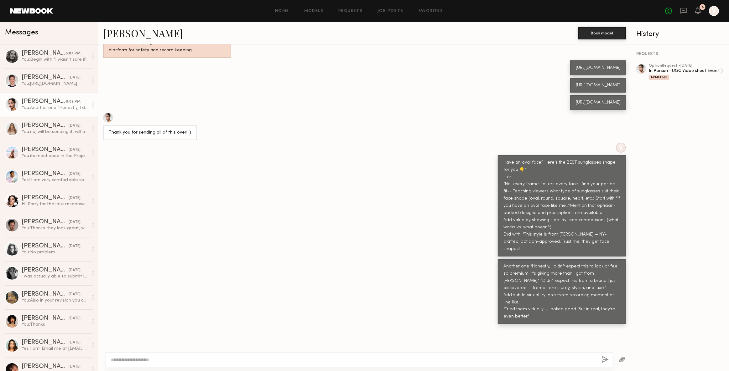
scroll to position [939, 0]
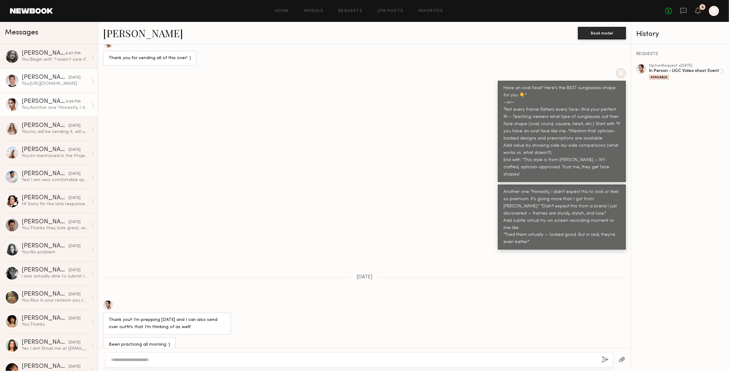
click at [69, 78] on div "[DATE]" at bounding box center [75, 78] width 12 height 6
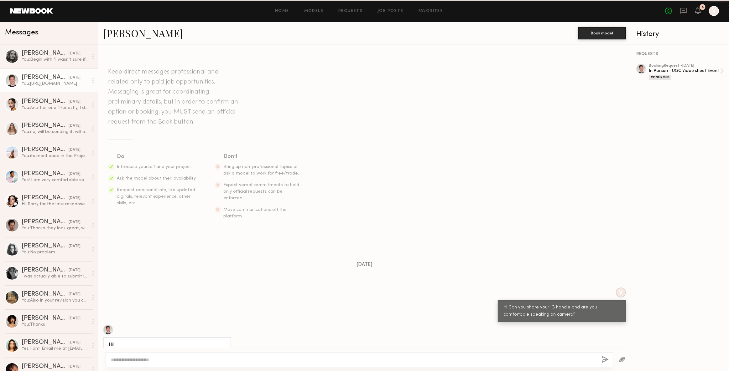
scroll to position [597, 0]
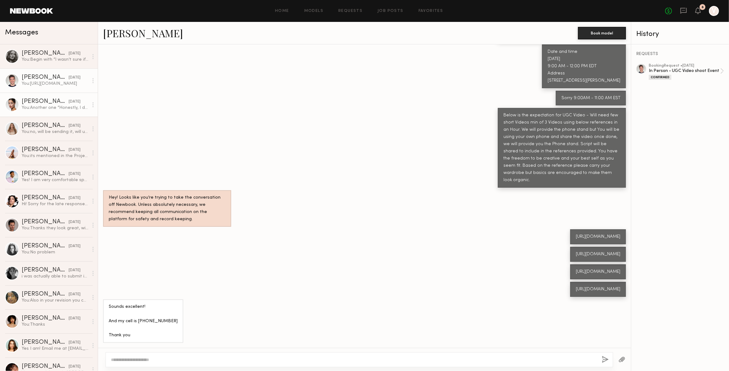
click at [47, 107] on div "You: Another one “Honestly, I didn’t expect this to look or feel so premium. It…" at bounding box center [55, 108] width 67 height 6
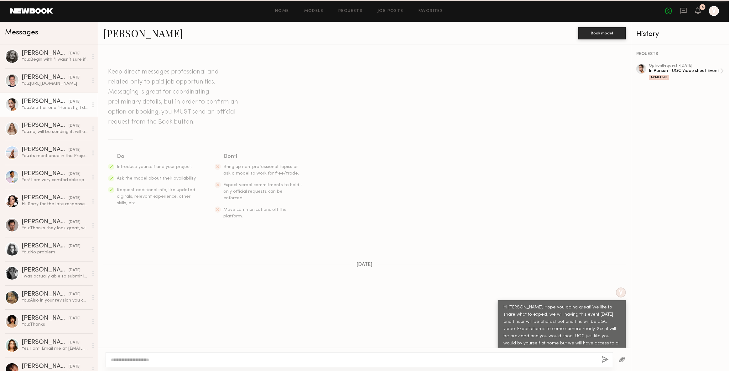
scroll to position [939, 0]
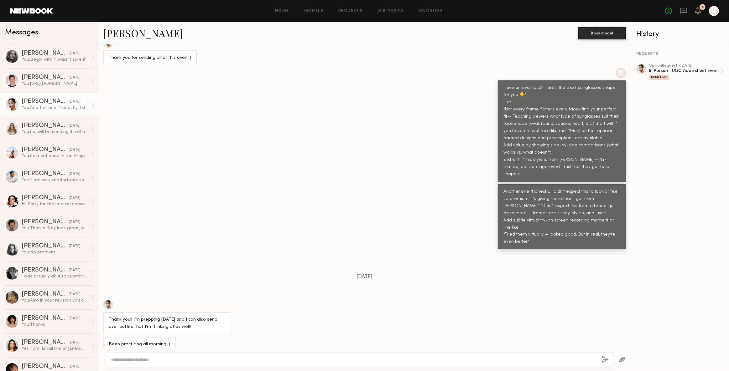
click at [29, 101] on div "Anna G." at bounding box center [45, 102] width 47 height 6
click at [36, 80] on div "Luke M." at bounding box center [45, 78] width 47 height 6
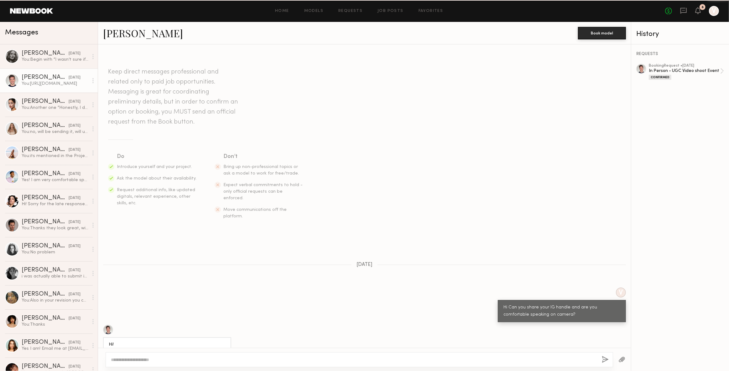
scroll to position [597, 0]
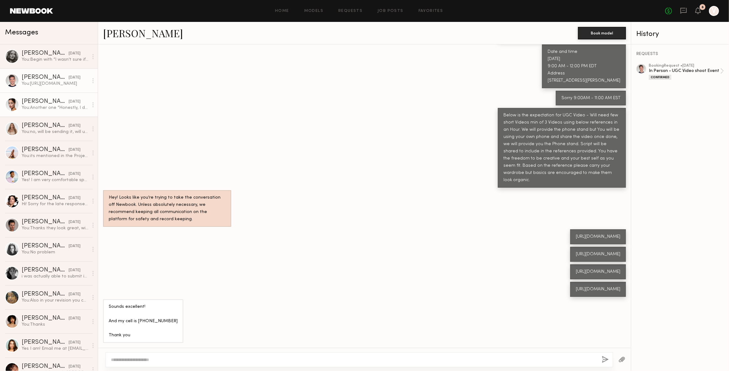
click at [43, 107] on div "You: Another one “Honestly, I didn’t expect this to look or feel so premium. It…" at bounding box center [55, 108] width 67 height 6
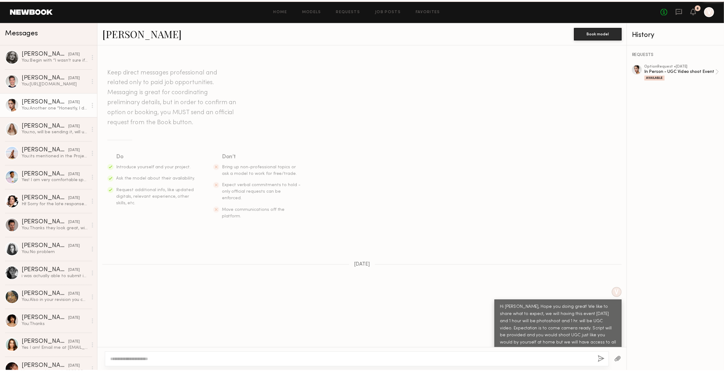
scroll to position [939, 0]
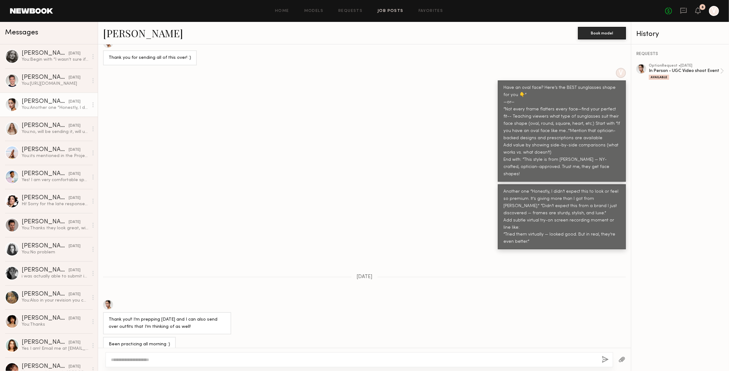
click at [387, 11] on link "Job Posts" at bounding box center [390, 11] width 26 height 4
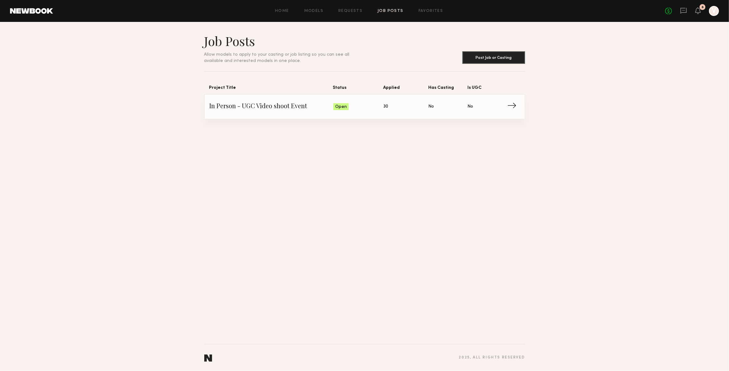
click at [276, 100] on link "In Person - UGC Video shoot Event Status: Open Applied: 30 Has Casting: No Is U…" at bounding box center [365, 107] width 310 height 24
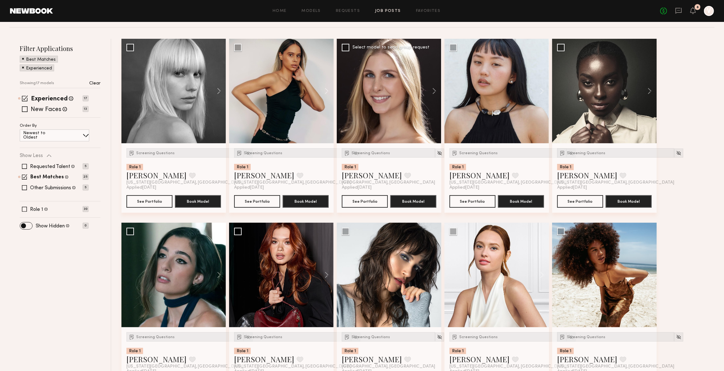
scroll to position [85, 0]
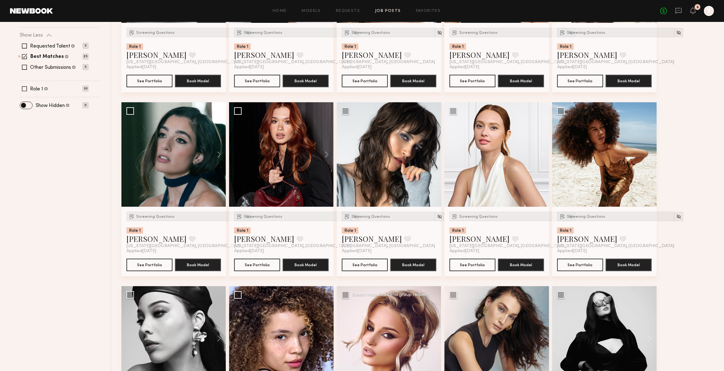
scroll to position [193, 0]
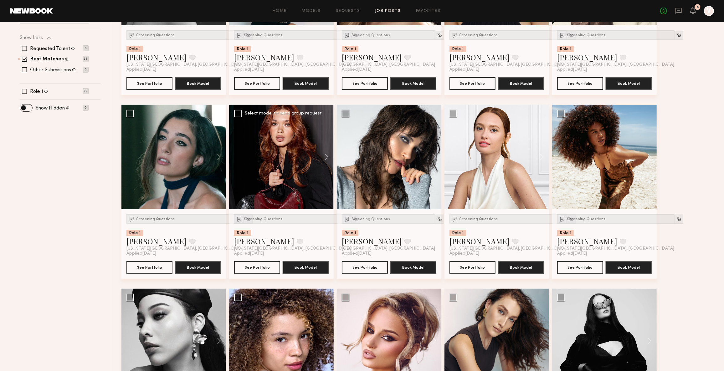
click at [271, 156] on div at bounding box center [281, 157] width 105 height 105
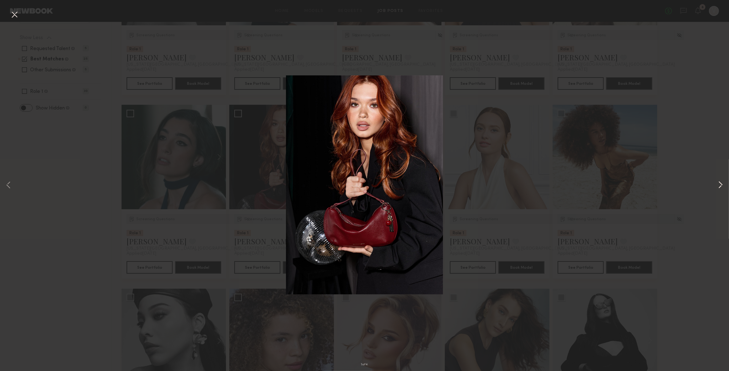
click at [721, 187] on button at bounding box center [721, 185] width 8 height 297
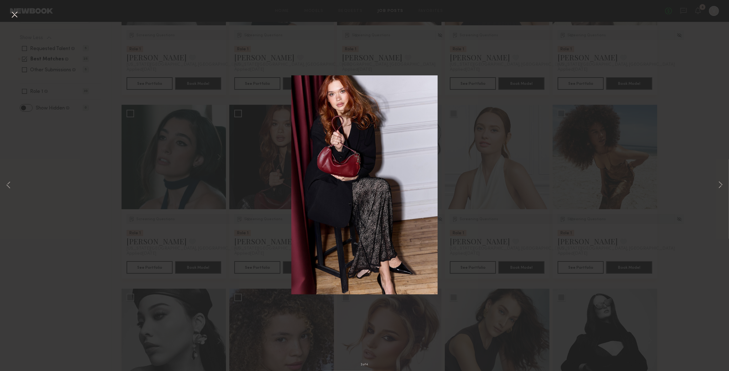
click at [14, 15] on button at bounding box center [14, 14] width 10 height 11
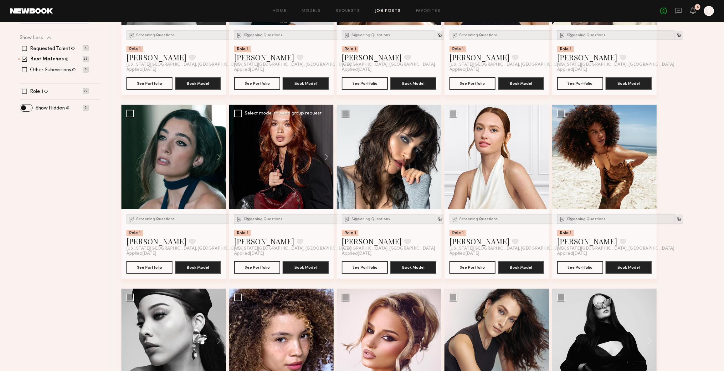
click at [284, 156] on div at bounding box center [281, 157] width 105 height 105
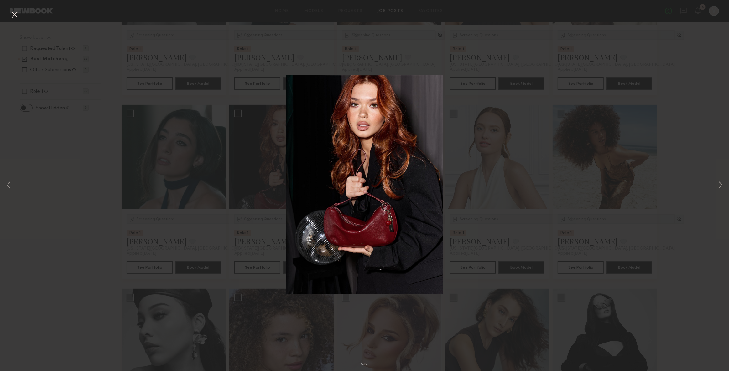
click at [16, 13] on button at bounding box center [14, 14] width 10 height 11
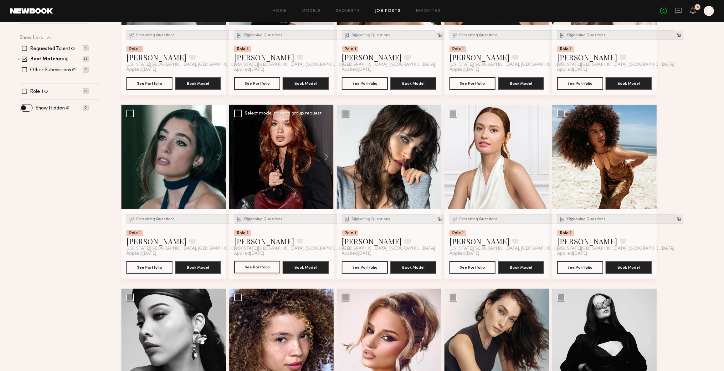
click at [249, 266] on button "See Portfolio" at bounding box center [257, 267] width 46 height 13
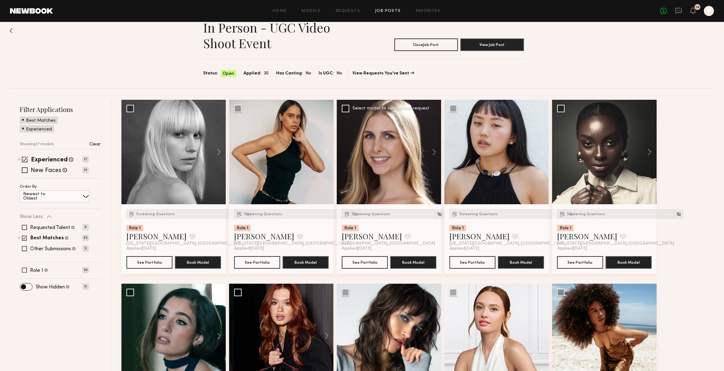
scroll to position [0, 0]
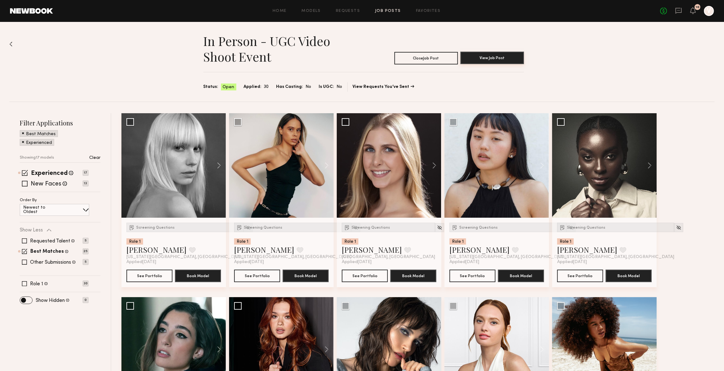
click at [506, 61] on button "View Job Post" at bounding box center [493, 58] width 64 height 13
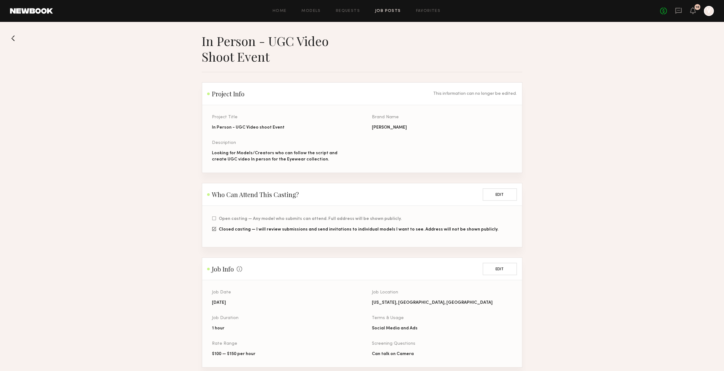
click at [350, 6] on div "Home Models Requests Job Posts Favorites Sign Out No fees up to $5,000 10 V" at bounding box center [383, 11] width 661 height 10
click at [349, 10] on link "Requests" at bounding box center [348, 11] width 24 height 4
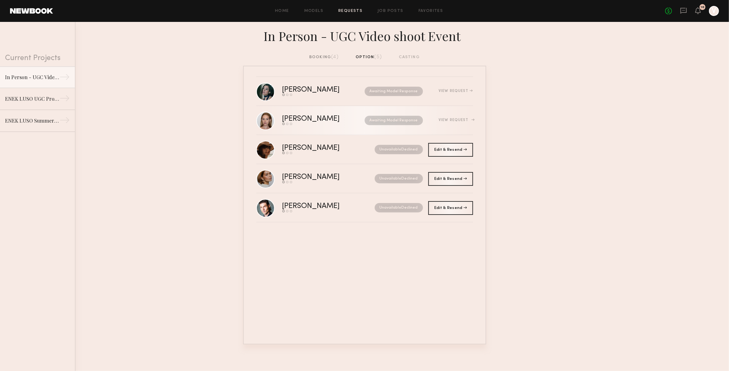
click at [323, 121] on div "[PERSON_NAME]" at bounding box center [317, 119] width 70 height 7
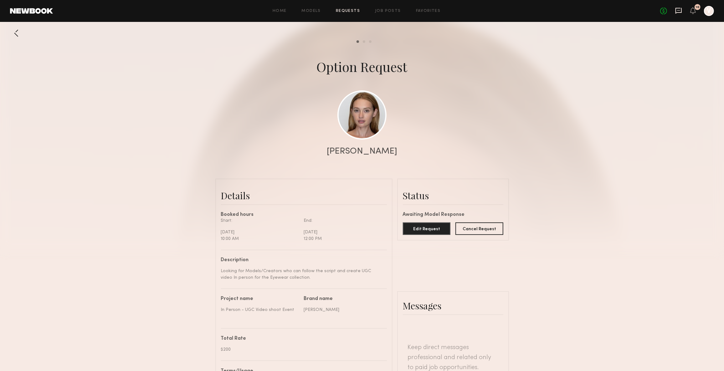
click at [678, 8] on icon at bounding box center [679, 11] width 6 height 6
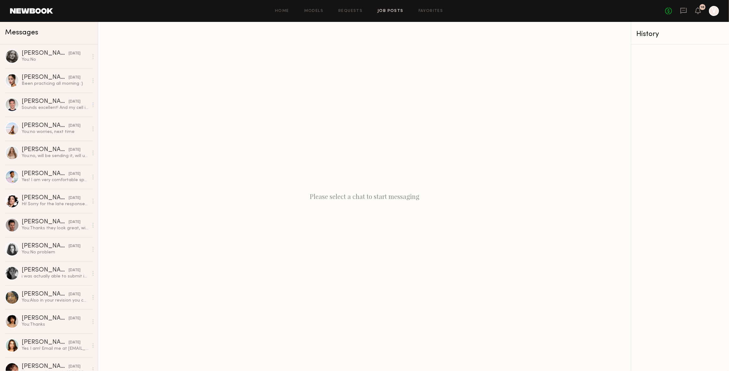
click at [390, 9] on link "Job Posts" at bounding box center [390, 11] width 26 height 4
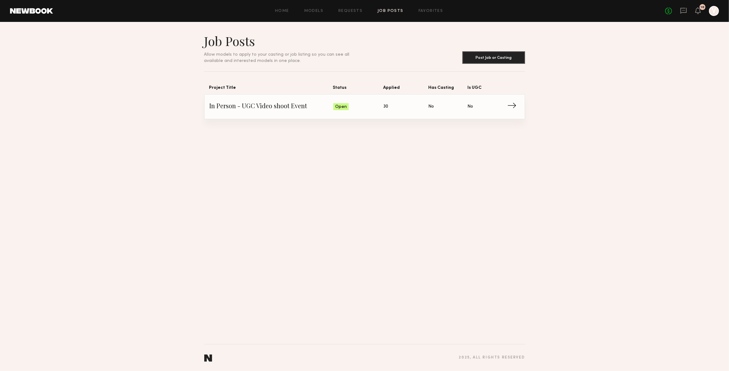
click at [281, 106] on span "In Person - UGC Video shoot Event" at bounding box center [272, 106] width 124 height 9
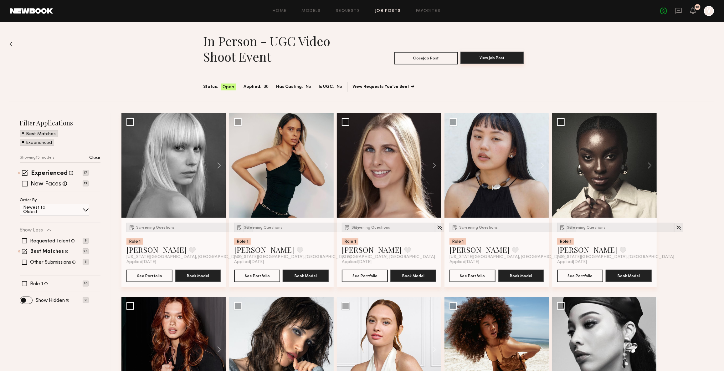
click at [496, 57] on button "View Job Post" at bounding box center [493, 58] width 64 height 13
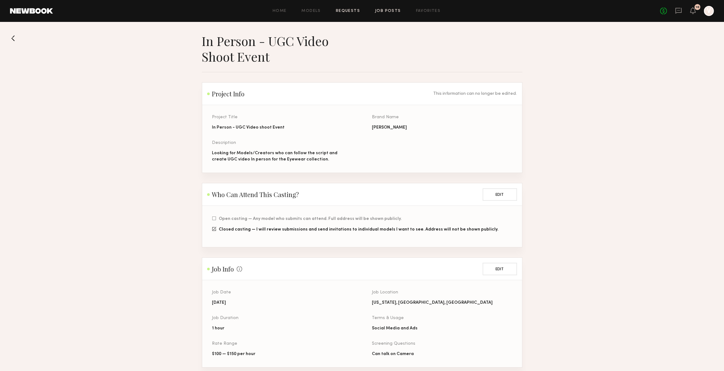
drag, startPoint x: 344, startPoint y: 7, endPoint x: 341, endPoint y: 11, distance: 4.7
click at [344, 7] on div "Home Models Requests Job Posts Favorites Sign Out No fees up to $5,000 10 V" at bounding box center [383, 11] width 661 height 10
click at [354, 11] on link "Requests" at bounding box center [348, 11] width 24 height 4
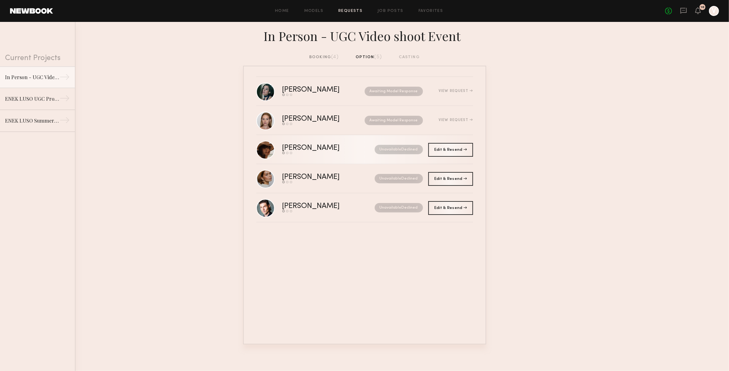
click at [335, 150] on div "[PERSON_NAME]" at bounding box center [319, 148] width 75 height 7
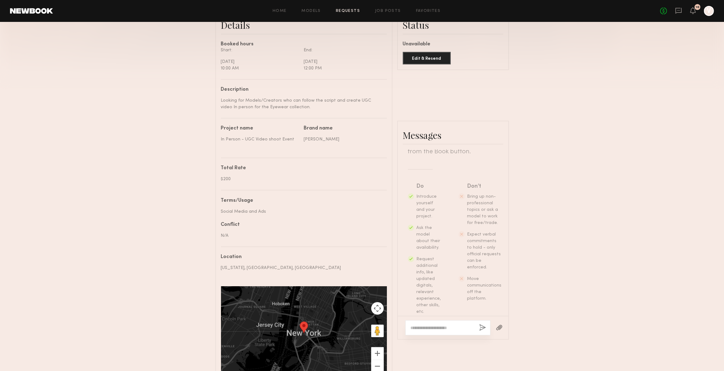
scroll to position [122, 0]
click at [431, 331] on textarea at bounding box center [443, 328] width 64 height 6
type textarea "**********"
click at [484, 332] on button "button" at bounding box center [483, 328] width 7 height 8
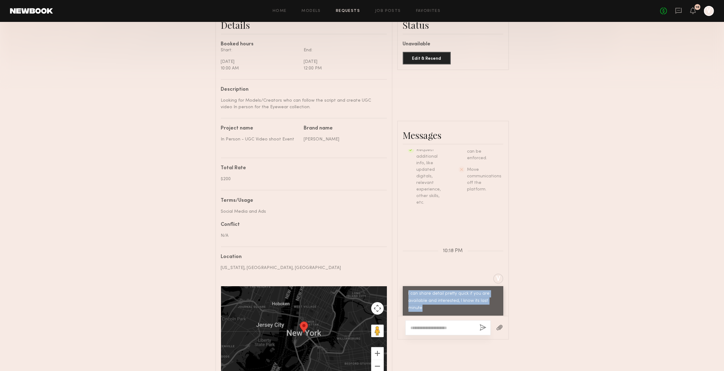
drag, startPoint x: 427, startPoint y: 308, endPoint x: 402, endPoint y: 286, distance: 33.3
click at [402, 286] on div "V I can share detail pretty quick if you are available and interested, I know i…" at bounding box center [453, 295] width 111 height 42
copy div "I can share detail pretty quick if you are available and interested, I know its…"
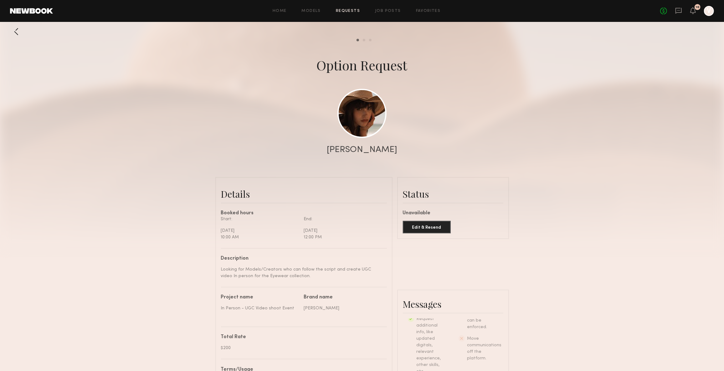
scroll to position [0, 0]
click at [344, 12] on link "Requests" at bounding box center [348, 11] width 24 height 4
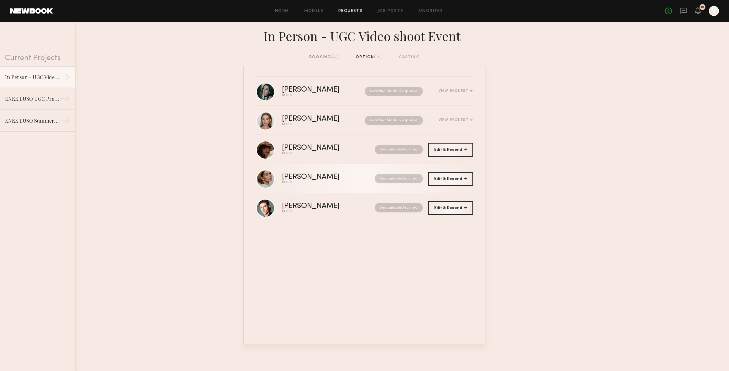
click at [306, 179] on div "[PERSON_NAME]" at bounding box center [319, 177] width 75 height 7
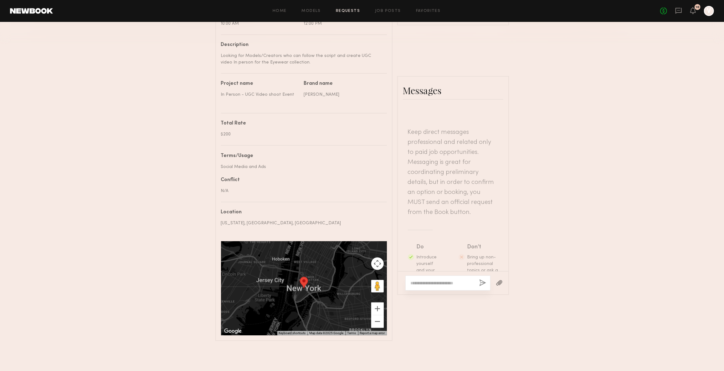
scroll to position [224, 0]
click at [431, 280] on textarea at bounding box center [443, 283] width 64 height 6
paste textarea "**********"
type textarea "**********"
click at [484, 280] on button "button" at bounding box center [483, 284] width 7 height 8
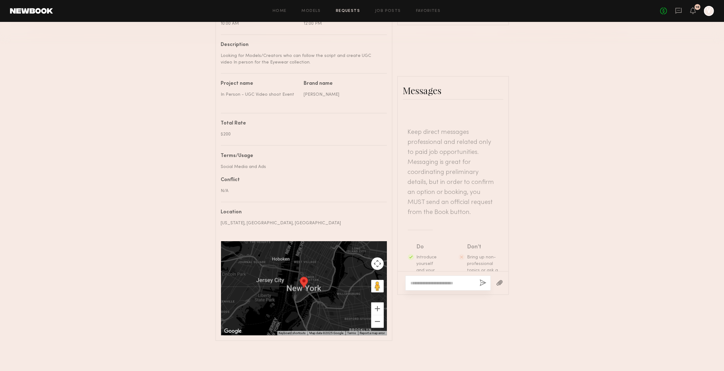
scroll to position [215, 0]
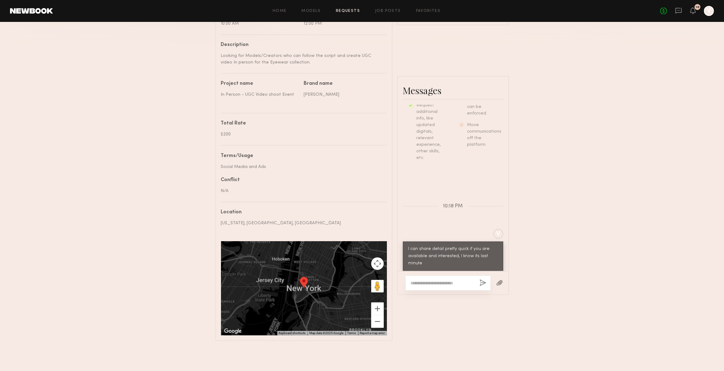
click at [577, 272] on div "Send request Model response Book model Option Request Adelina Y. Details Booked…" at bounding box center [362, 76] width 724 height 530
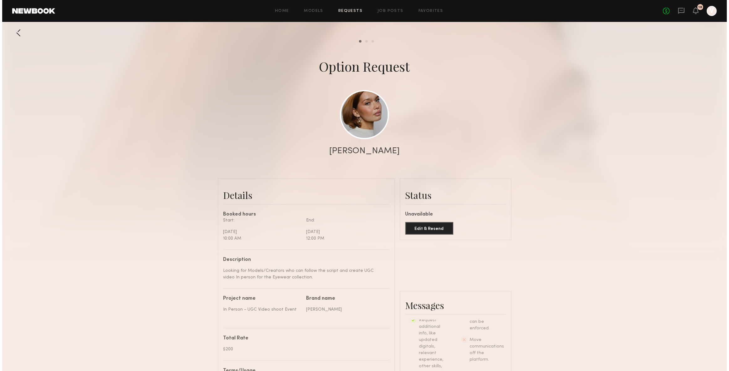
scroll to position [0, 0]
click at [350, 10] on link "Requests" at bounding box center [348, 11] width 24 height 4
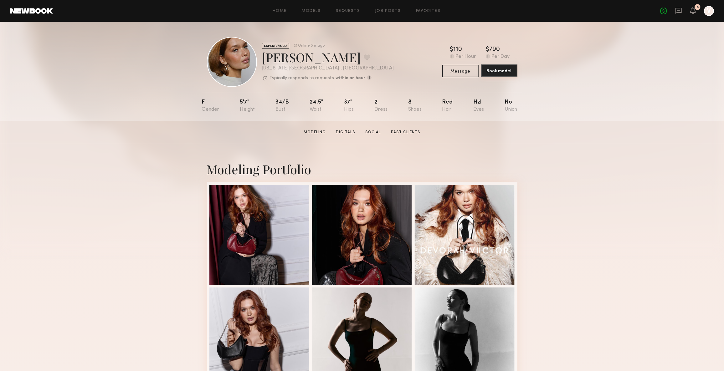
click at [494, 73] on button "Book model" at bounding box center [499, 71] width 36 height 13
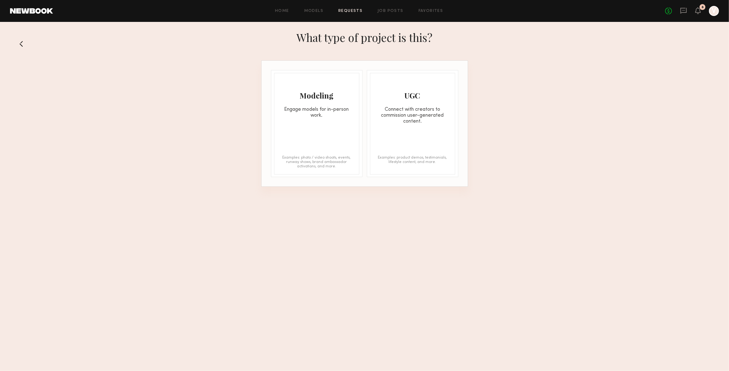
click at [22, 41] on button at bounding box center [24, 44] width 10 height 10
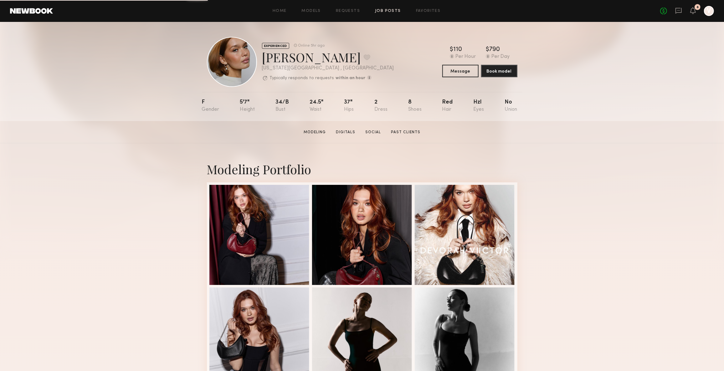
click at [382, 11] on link "Job Posts" at bounding box center [388, 11] width 26 height 4
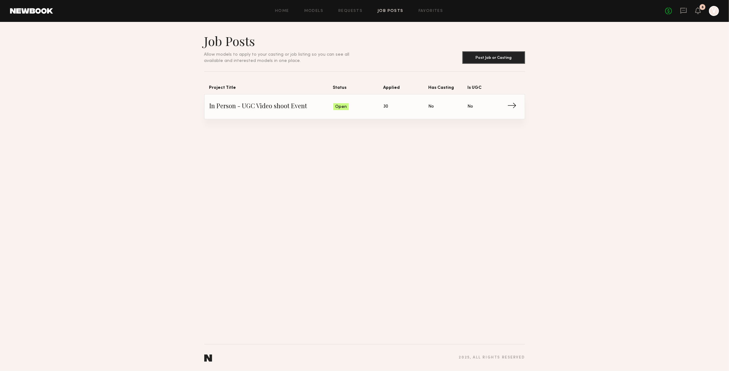
click at [286, 108] on span "In Person - UGC Video shoot Event" at bounding box center [272, 106] width 124 height 9
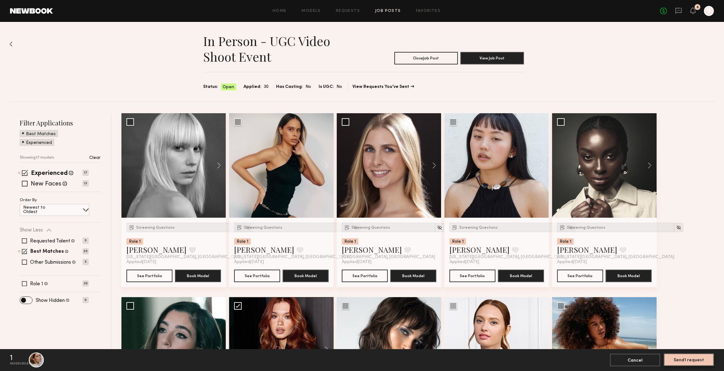
click at [693, 363] on button "Send 1 request" at bounding box center [689, 360] width 50 height 13
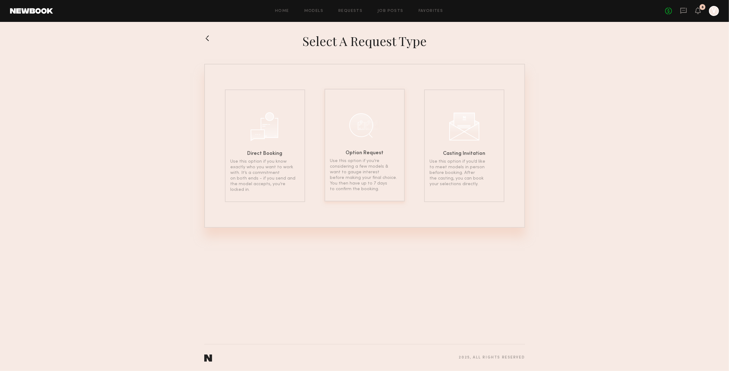
click at [346, 153] on div "Option Request Use this option if you’re considering a few models & want to gau…" at bounding box center [364, 145] width 80 height 113
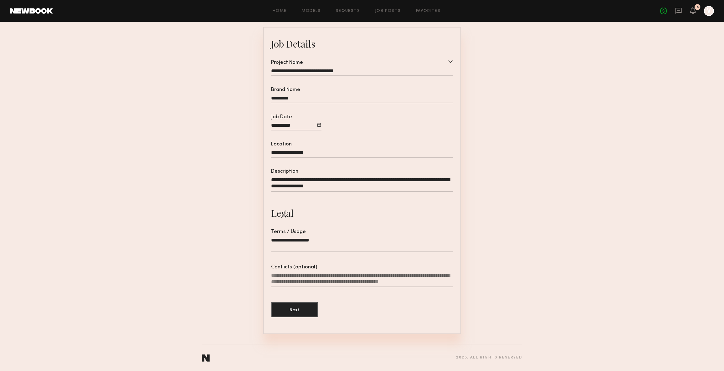
scroll to position [52, 0]
click at [298, 308] on button "Next" at bounding box center [295, 309] width 46 height 15
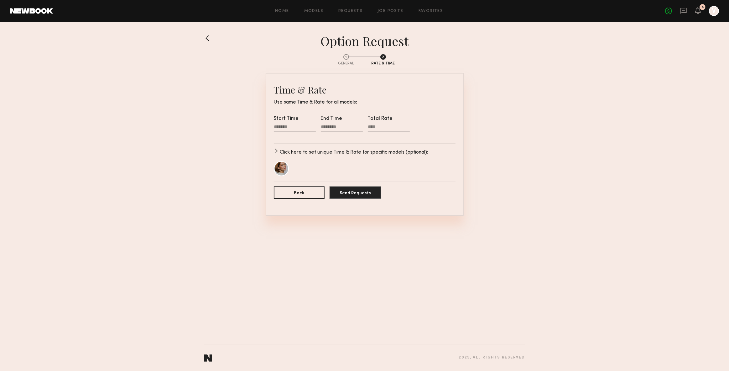
click at [289, 126] on div at bounding box center [295, 128] width 42 height 8
click at [282, 148] on input "text" at bounding box center [283, 147] width 13 height 8
type input "**"
type input "********"
click at [300, 148] on input "text" at bounding box center [300, 147] width 13 height 8
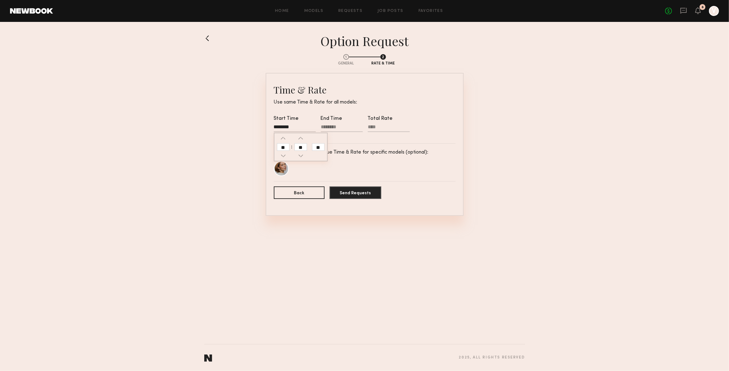
drag, startPoint x: 308, startPoint y: 169, endPoint x: 313, endPoint y: 163, distance: 7.2
click at [309, 169] on div "[PERSON_NAME]" at bounding box center [365, 168] width 182 height 15
click at [327, 126] on div at bounding box center [342, 128] width 42 height 8
click at [330, 148] on input "text" at bounding box center [330, 147] width 13 height 8
type input "**"
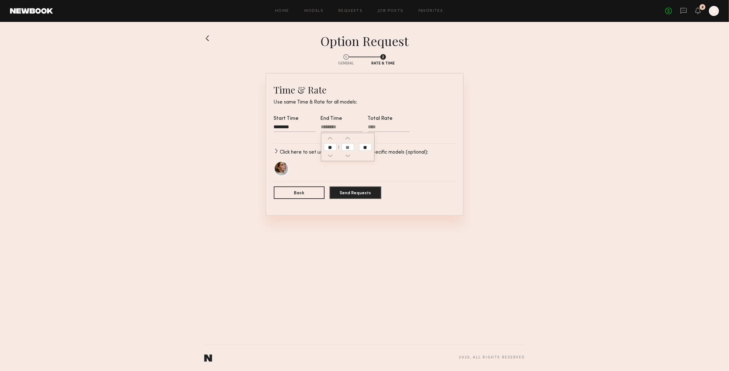
type input "********"
click at [346, 148] on input "text" at bounding box center [347, 147] width 13 height 8
type input "**"
click at [350, 196] on button "Send Requests" at bounding box center [355, 192] width 52 height 13
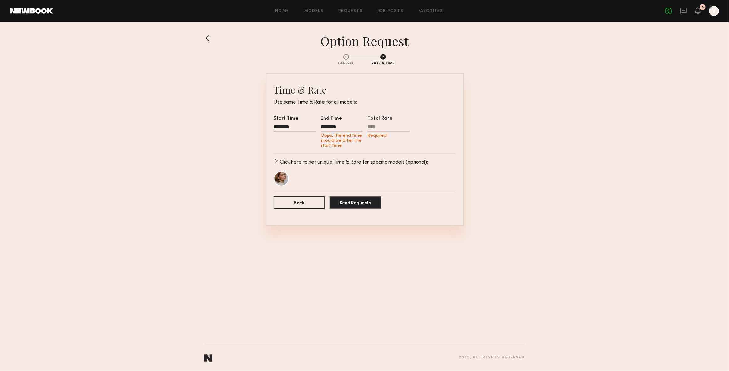
click at [371, 128] on input "Total Rate Required" at bounding box center [389, 128] width 42 height 8
type input "****"
click at [370, 180] on div "Adelina Y." at bounding box center [365, 178] width 182 height 15
click at [343, 204] on button "Send Requests" at bounding box center [355, 202] width 52 height 13
click at [332, 127] on div "********" at bounding box center [342, 128] width 42 height 8
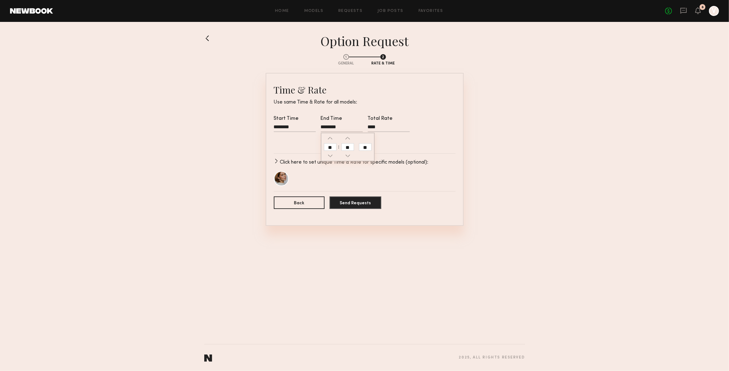
click at [365, 149] on input "**" at bounding box center [365, 147] width 13 height 8
type input "********"
type input "**"
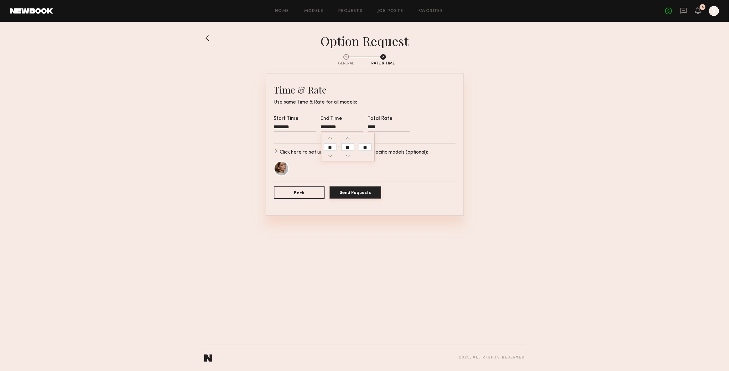
click at [347, 198] on form "Time & Rate Use same Time & Rate for all models: Start Time ******** End Time *…" at bounding box center [365, 145] width 182 height 122
click at [349, 195] on button "Send Requests" at bounding box center [355, 192] width 52 height 13
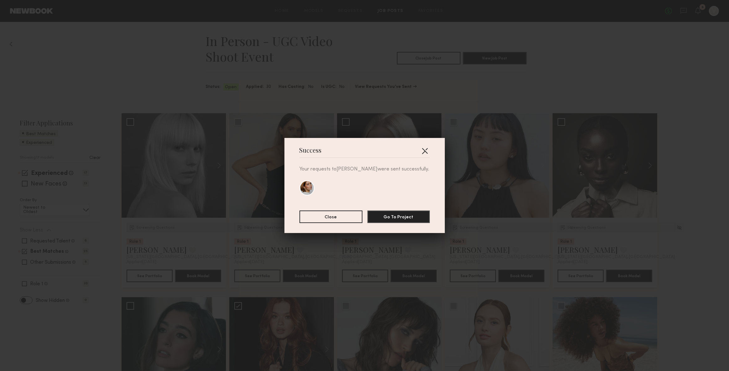
click at [423, 151] on button "button" at bounding box center [425, 151] width 10 height 10
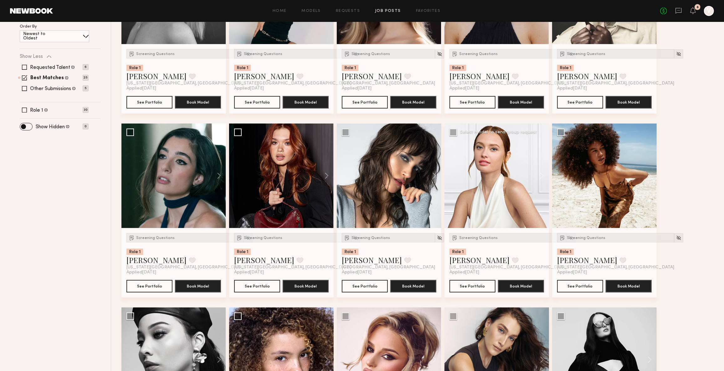
scroll to position [171, 0]
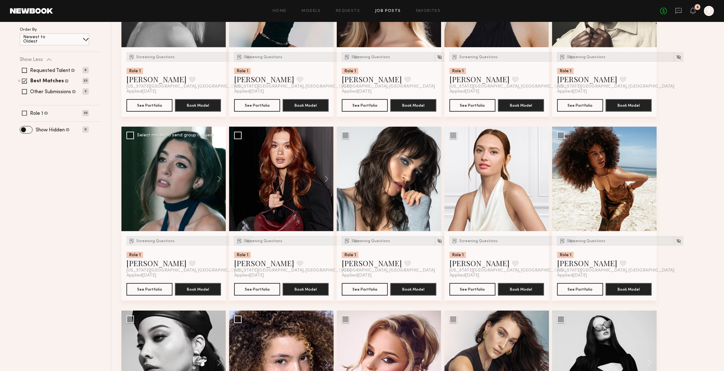
click at [192, 173] on div at bounding box center [174, 179] width 105 height 105
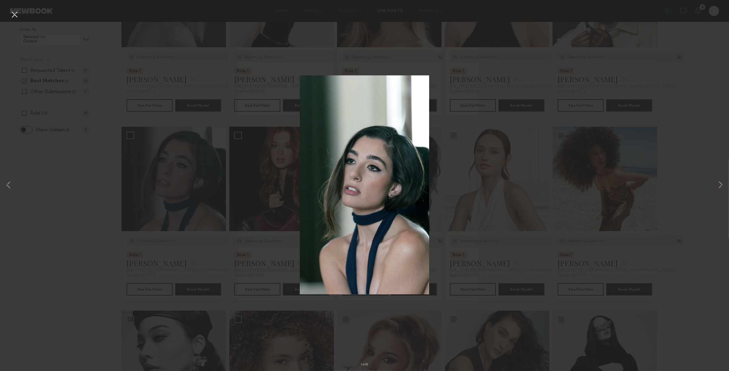
click at [714, 184] on div "1 of 6" at bounding box center [364, 185] width 729 height 371
click at [720, 182] on button at bounding box center [721, 185] width 8 height 297
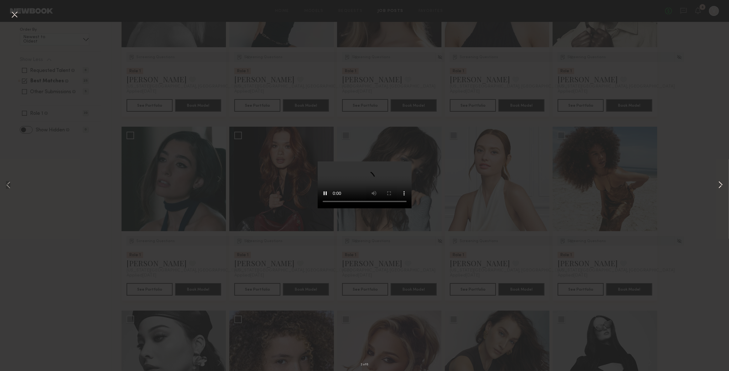
click at [719, 184] on button at bounding box center [721, 185] width 8 height 297
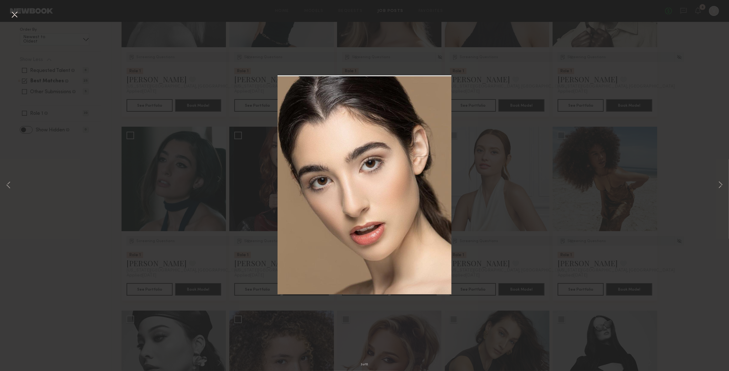
click at [18, 16] on button at bounding box center [14, 14] width 10 height 11
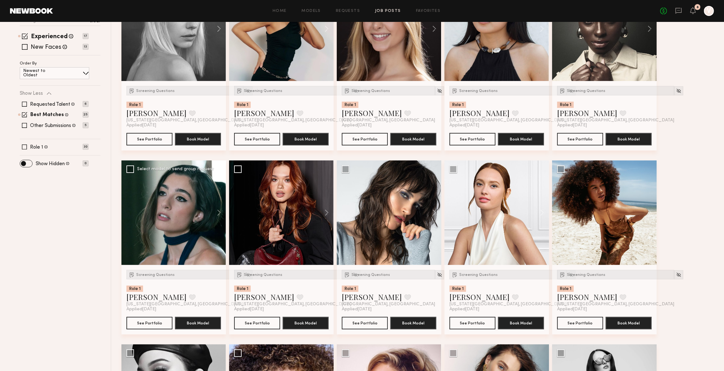
scroll to position [28, 0]
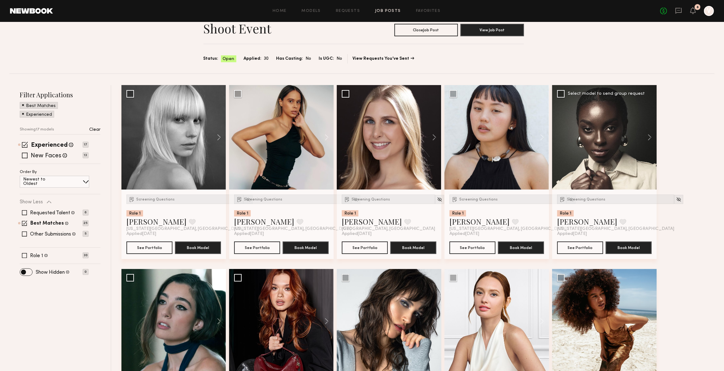
click at [594, 145] on div at bounding box center [604, 137] width 105 height 105
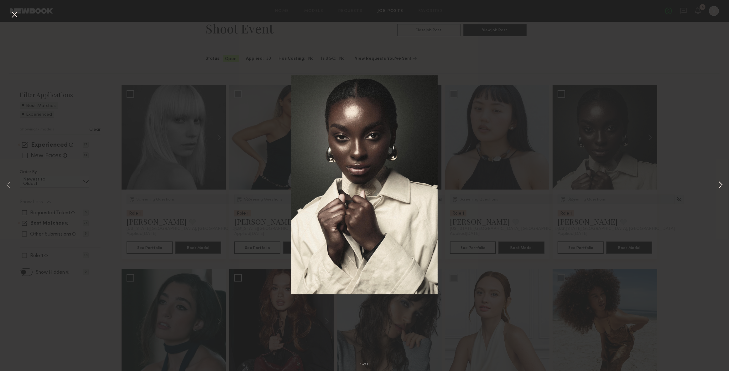
click at [717, 184] on button at bounding box center [721, 185] width 8 height 297
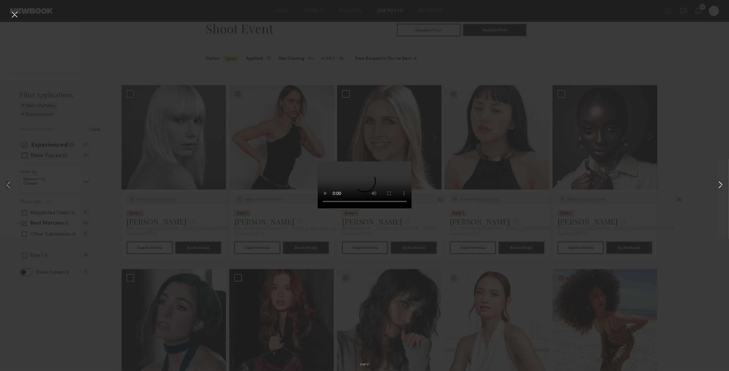
click at [717, 184] on button at bounding box center [721, 185] width 8 height 297
click at [16, 14] on button at bounding box center [14, 14] width 10 height 11
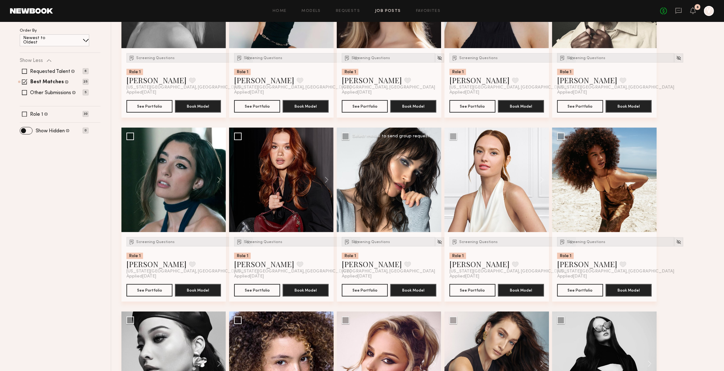
scroll to position [171, 0]
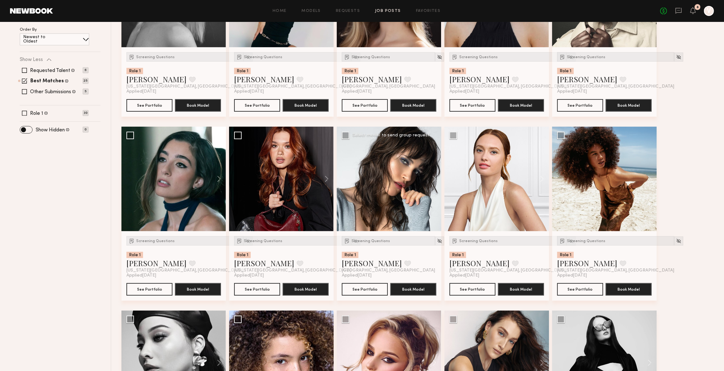
click at [390, 181] on div at bounding box center [389, 179] width 105 height 105
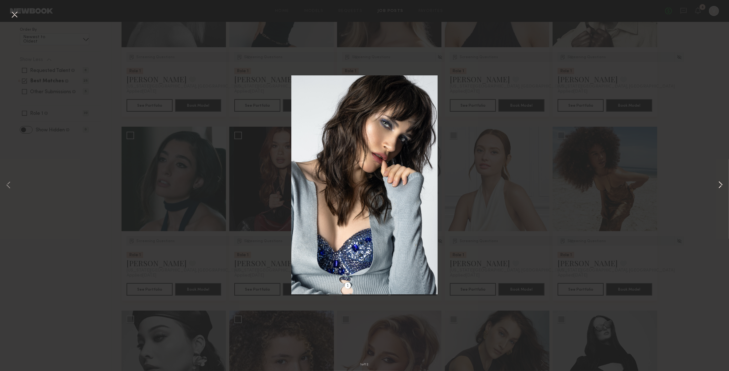
click at [719, 184] on button at bounding box center [721, 185] width 8 height 297
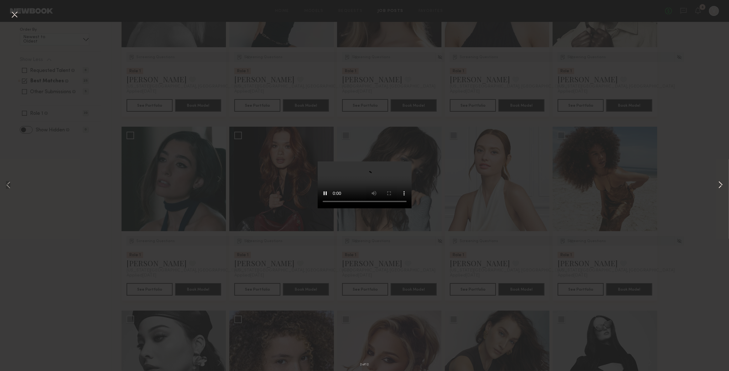
click at [719, 184] on button at bounding box center [721, 185] width 8 height 297
click at [16, 15] on button at bounding box center [14, 14] width 10 height 11
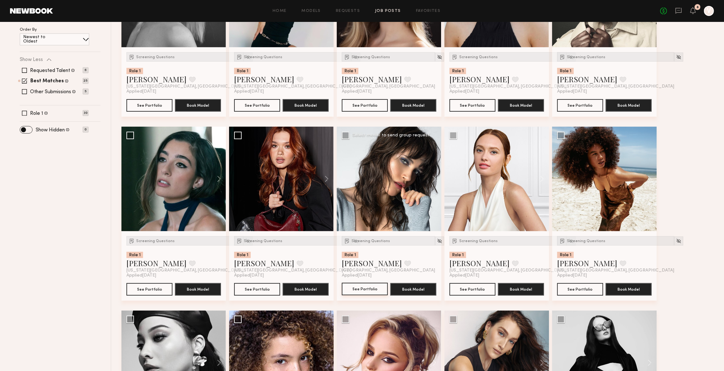
click at [365, 284] on button "See Portfolio" at bounding box center [365, 289] width 46 height 13
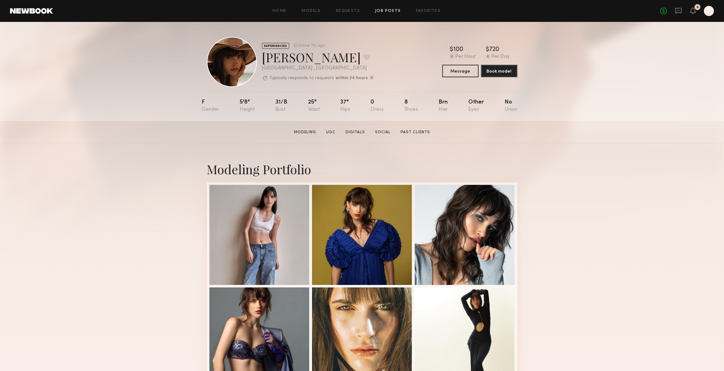
click at [384, 10] on link "Job Posts" at bounding box center [388, 11] width 26 height 4
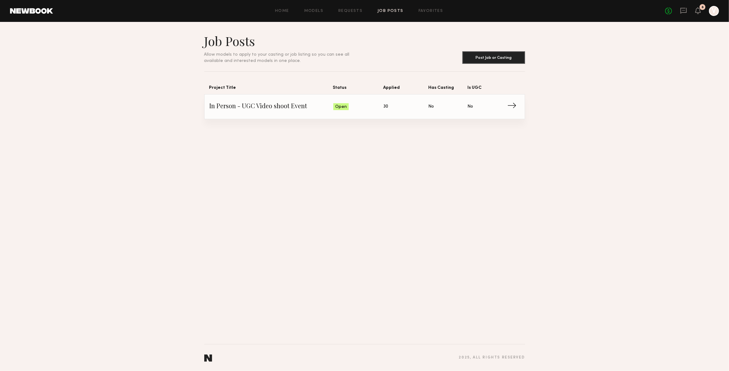
click at [279, 103] on span "In Person - UGC Video shoot Event" at bounding box center [272, 106] width 124 height 9
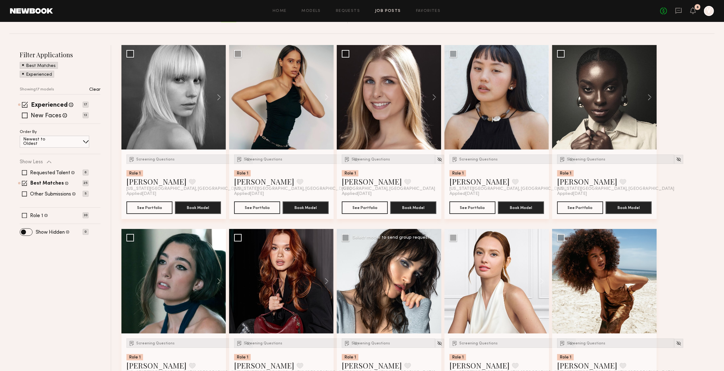
scroll to position [85, 0]
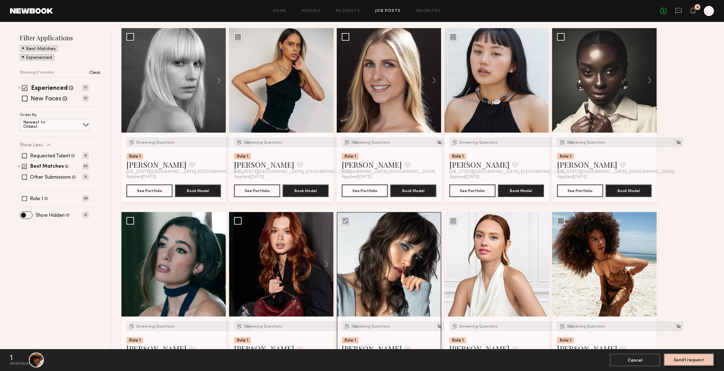
click at [690, 357] on button "Send 1 request" at bounding box center [689, 360] width 50 height 13
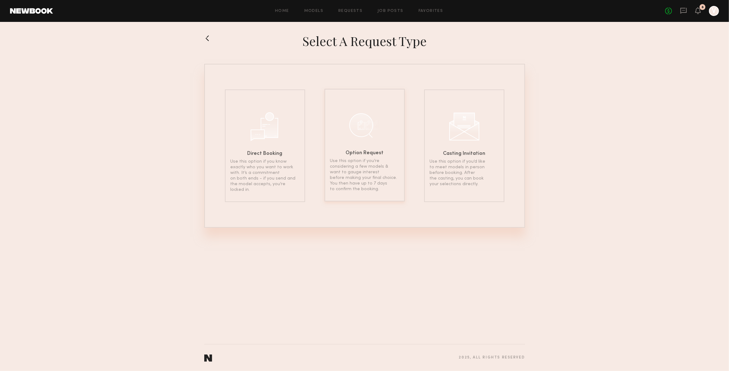
click at [370, 171] on p "Use this option if you’re considering a few models & want to gauge interest bef…" at bounding box center [364, 175] width 69 height 34
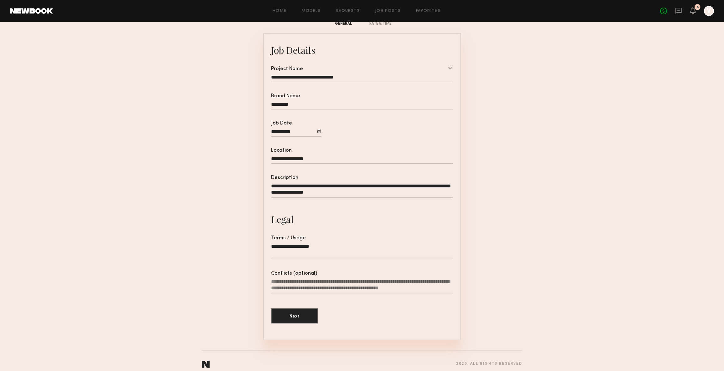
scroll to position [52, 0]
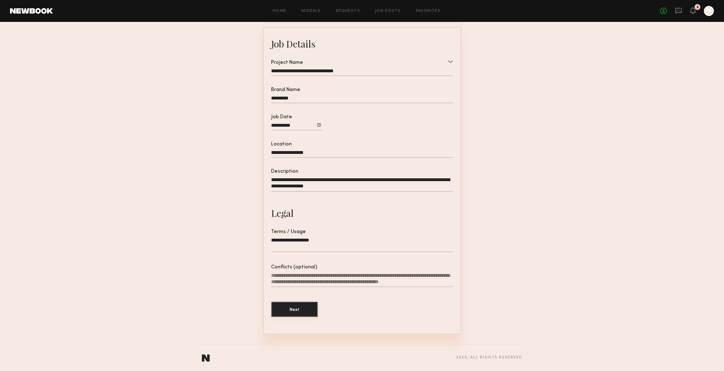
click at [291, 310] on button "Next" at bounding box center [295, 309] width 46 height 15
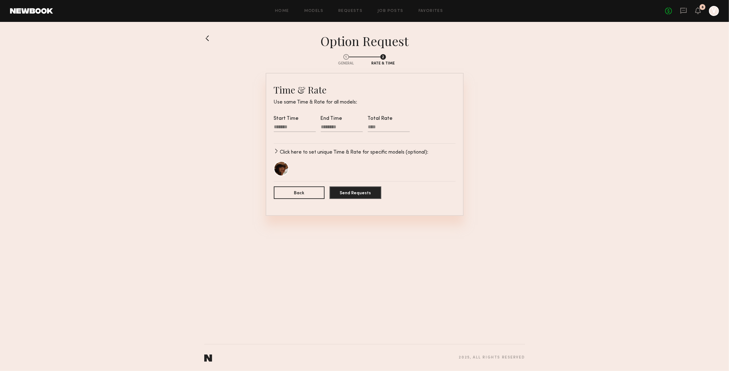
click at [280, 128] on div at bounding box center [295, 128] width 42 height 8
drag, startPoint x: 282, startPoint y: 147, endPoint x: 283, endPoint y: 150, distance: 3.4
click at [282, 147] on input "text" at bounding box center [283, 147] width 13 height 8
type input "**"
type input "********"
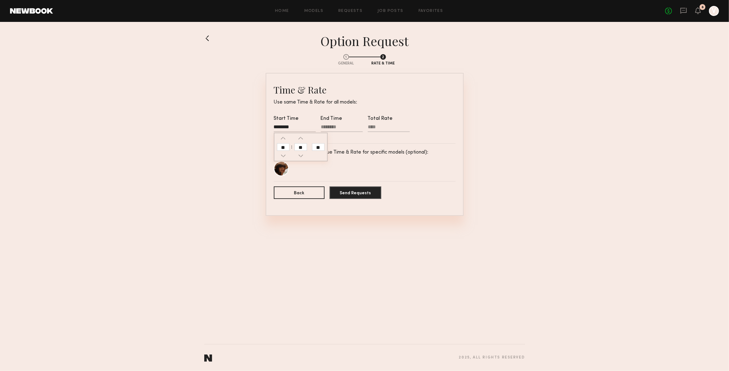
click at [300, 147] on input "text" at bounding box center [300, 147] width 13 height 8
click at [332, 127] on div at bounding box center [342, 128] width 42 height 8
click at [330, 148] on input "text" at bounding box center [330, 147] width 13 height 8
type input "**"
click at [346, 148] on input "text" at bounding box center [347, 147] width 13 height 8
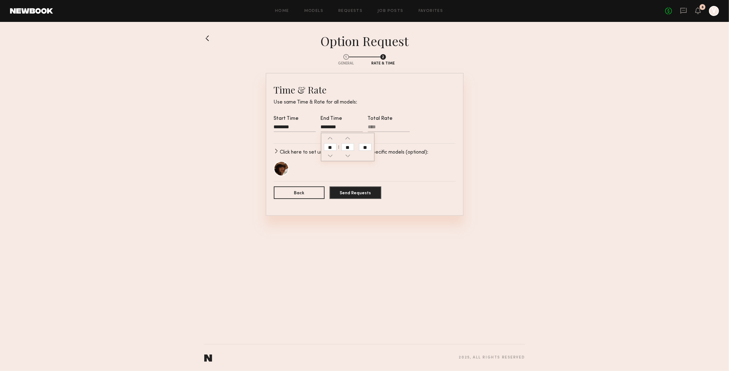
click at [366, 147] on input "**" at bounding box center [365, 147] width 13 height 8
type input "********"
type input "**"
click at [353, 193] on button "Send Requests" at bounding box center [355, 192] width 52 height 13
click at [378, 130] on input "Total Rate Required" at bounding box center [389, 128] width 42 height 8
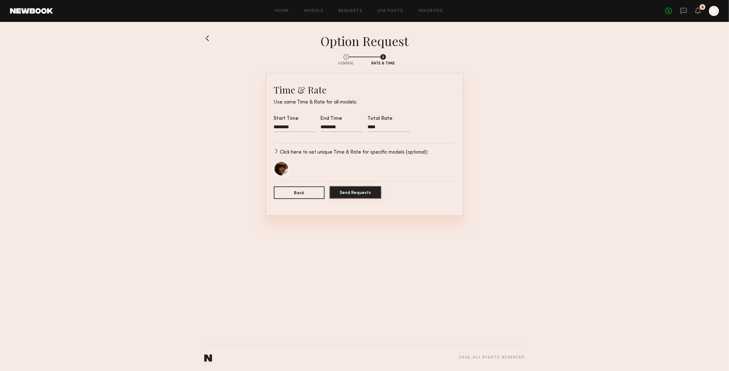
type input "****"
click at [356, 197] on button "Send Requests" at bounding box center [355, 192] width 52 height 13
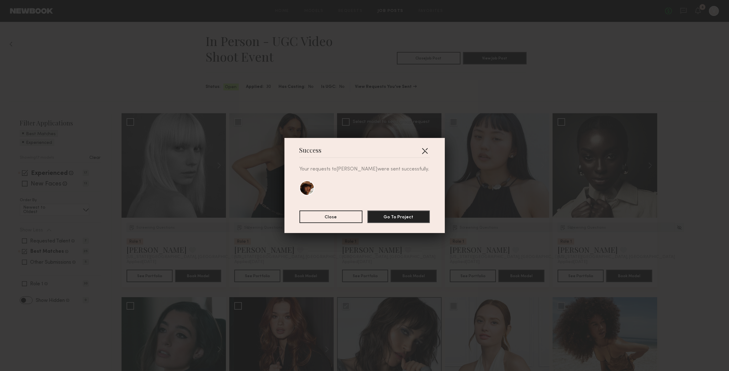
click at [420, 151] on button "button" at bounding box center [425, 151] width 10 height 10
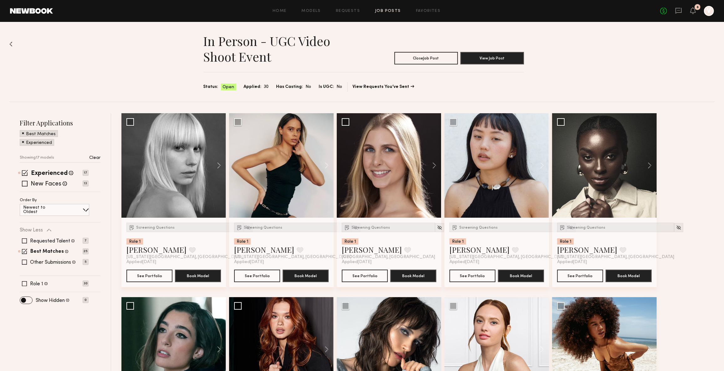
click at [243, 50] on h1 "In Person - UGC Video shoot Event" at bounding box center [284, 48] width 160 height 31
click at [497, 59] on button "View Job Post" at bounding box center [493, 58] width 64 height 13
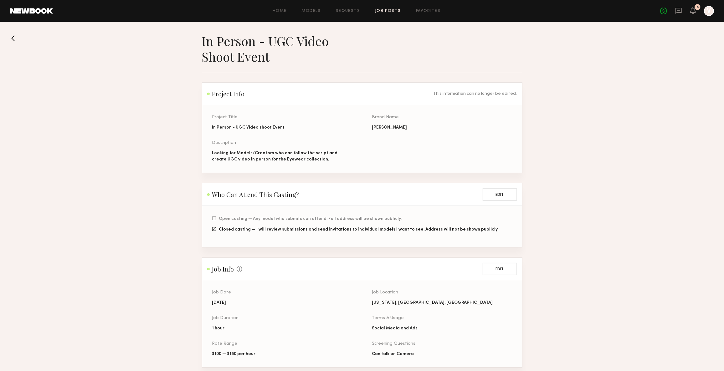
drag, startPoint x: 271, startPoint y: 39, endPoint x: 298, endPoint y: 34, distance: 28.3
click at [271, 39] on h1 "In Person - UGC Video shoot Event" at bounding box center [282, 48] width 160 height 31
click at [352, 10] on link "Requests" at bounding box center [348, 11] width 24 height 4
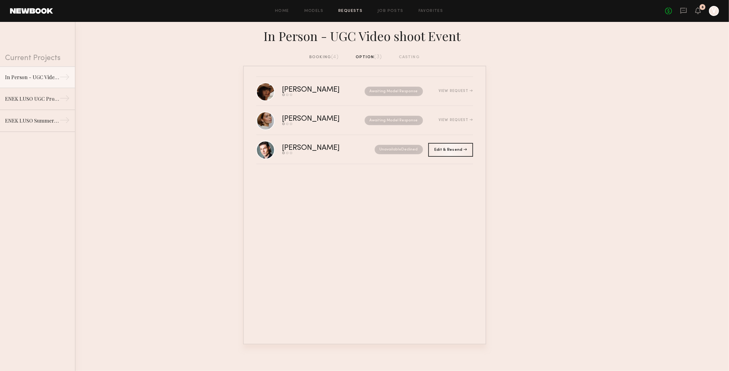
click at [355, 11] on link "Requests" at bounding box center [350, 11] width 24 height 4
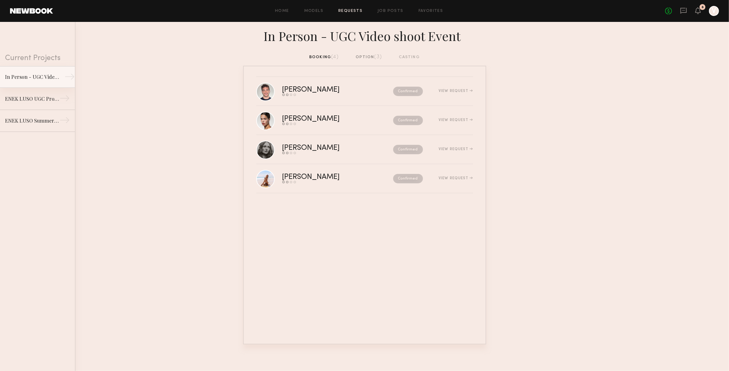
click at [38, 75] on div "In Person - UGC Video shoot Event" at bounding box center [32, 77] width 54 height 8
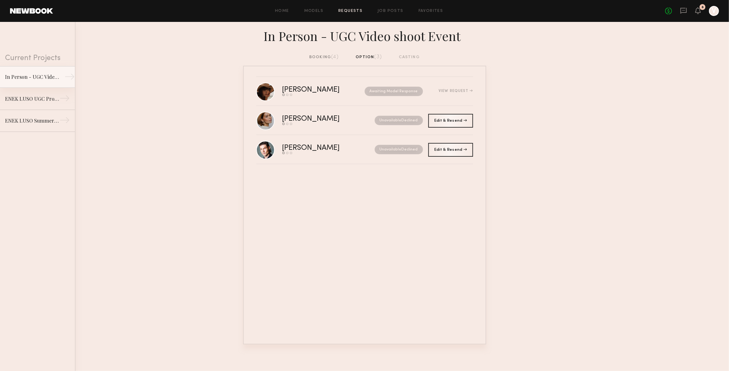
click at [32, 79] on div "In Person - UGC Video shoot Event" at bounding box center [32, 77] width 54 height 8
click at [402, 8] on div "Home Models Requests Job Posts Favorites Sign Out No fees up to $5,000 9 V" at bounding box center [386, 11] width 666 height 10
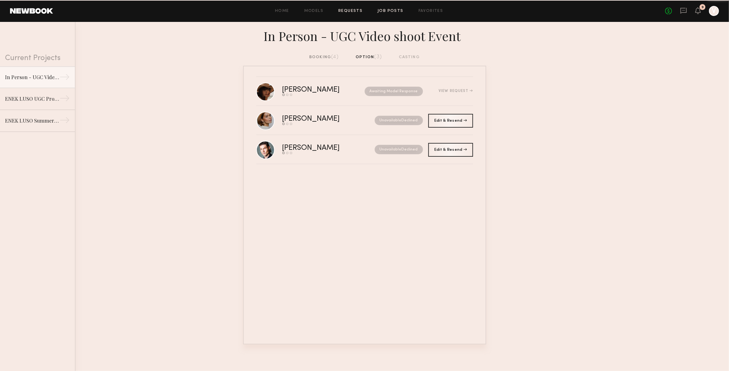
click at [396, 11] on link "Job Posts" at bounding box center [390, 11] width 26 height 4
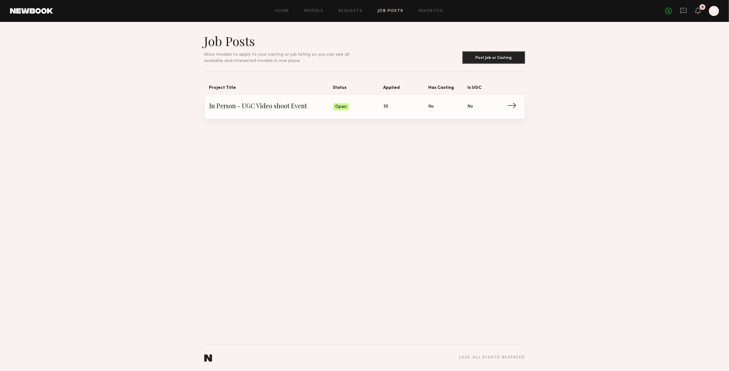
click at [277, 106] on span "In Person - UGC Video shoot Event" at bounding box center [272, 106] width 124 height 9
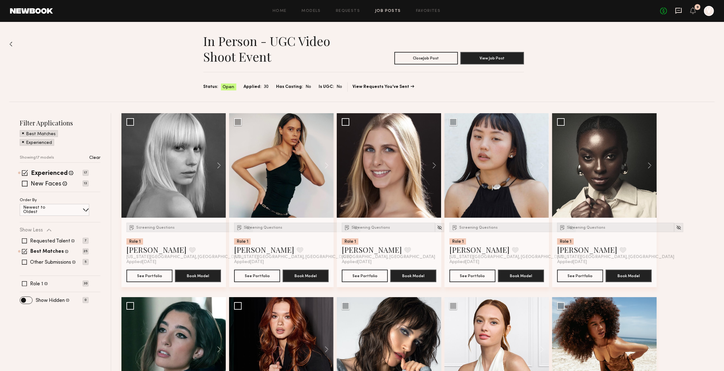
click at [679, 9] on icon at bounding box center [678, 10] width 7 height 7
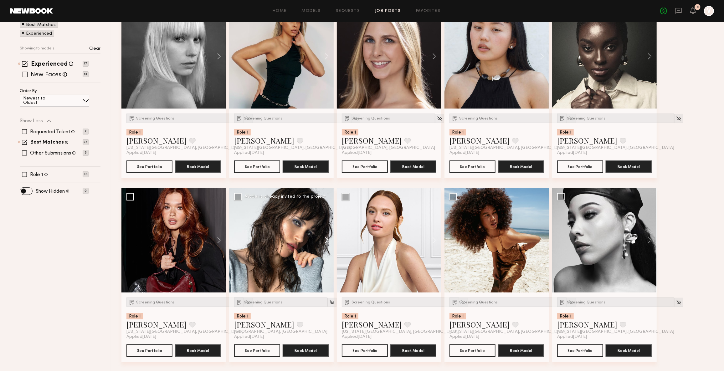
scroll to position [114, 0]
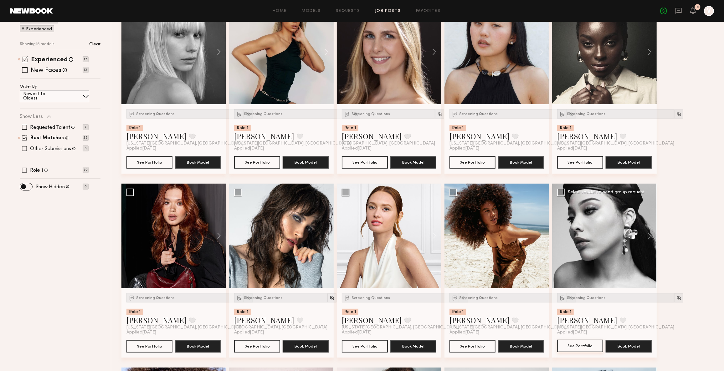
click at [583, 349] on button "See Portfolio" at bounding box center [580, 346] width 46 height 13
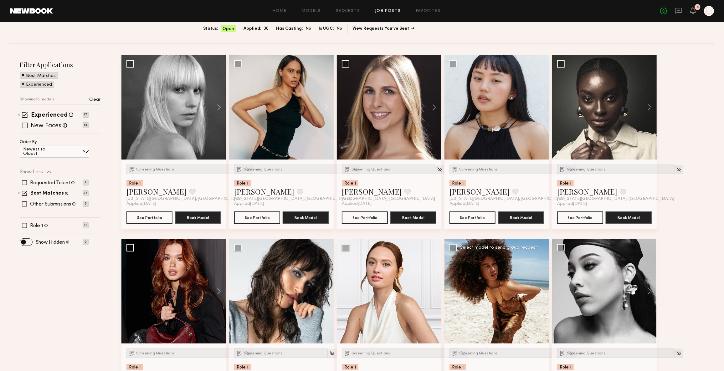
scroll to position [57, 0]
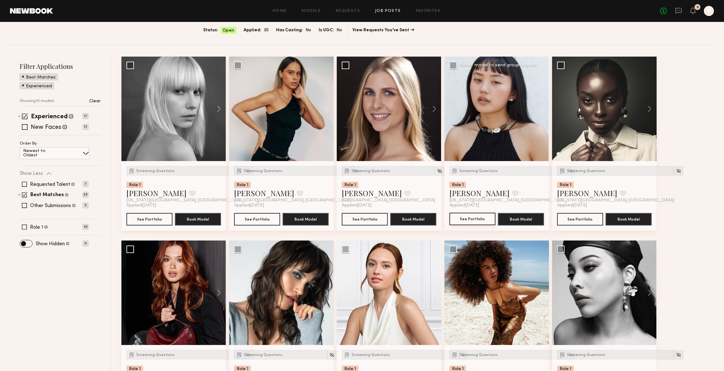
click at [471, 217] on button "See Portfolio" at bounding box center [473, 219] width 46 height 13
click at [364, 217] on button "See Portfolio" at bounding box center [365, 219] width 46 height 13
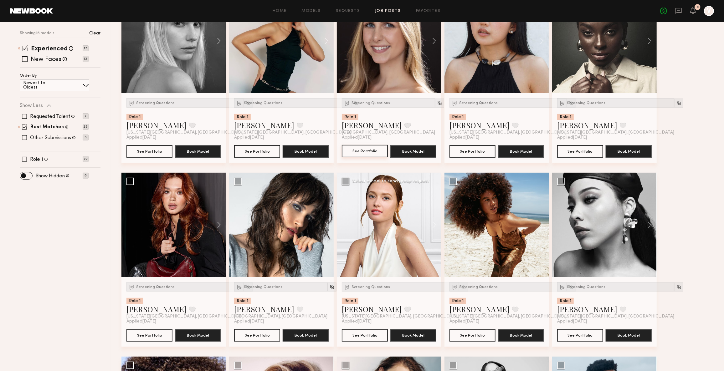
scroll to position [199, 0]
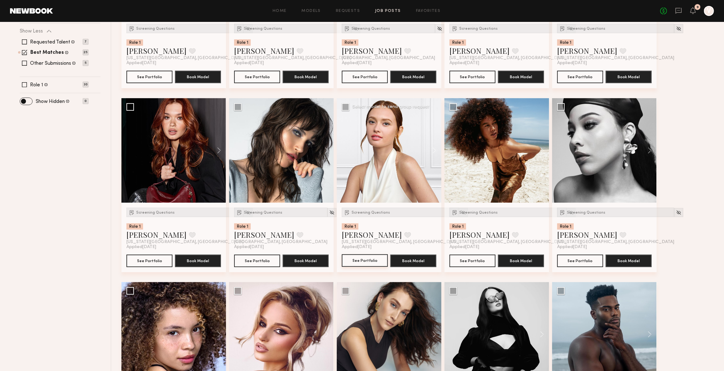
click at [367, 256] on button "See Portfolio" at bounding box center [365, 261] width 46 height 13
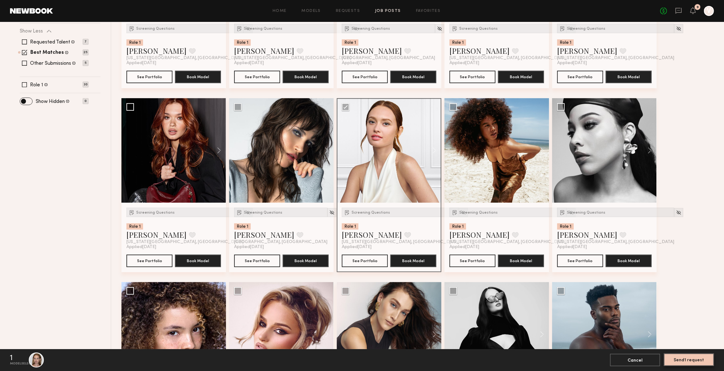
click at [694, 362] on button "Send 1 request" at bounding box center [689, 360] width 50 height 13
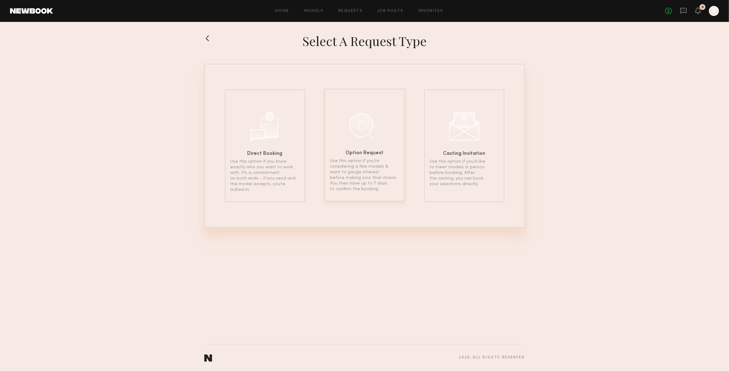
click at [393, 161] on p "Use this option if you’re considering a few models & want to gauge interest bef…" at bounding box center [364, 175] width 69 height 34
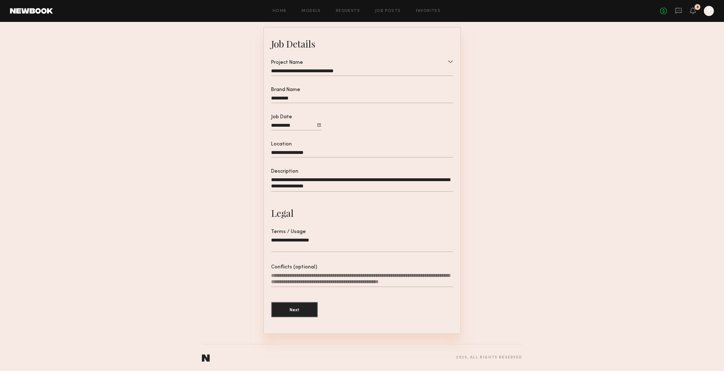
scroll to position [52, 0]
click at [306, 310] on button "Next" at bounding box center [295, 309] width 46 height 15
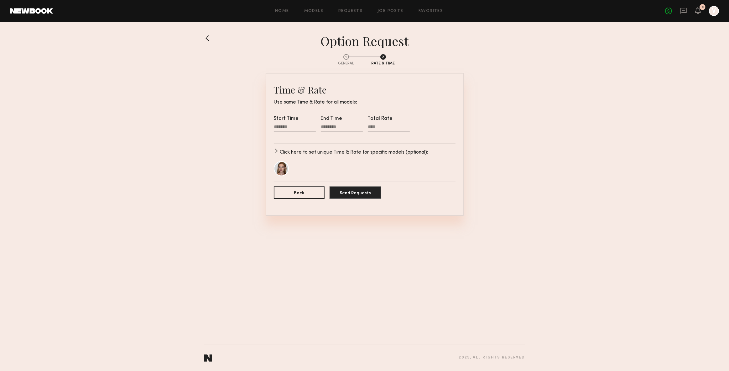
click at [289, 125] on div at bounding box center [295, 128] width 42 height 8
click at [283, 149] on input "text" at bounding box center [283, 147] width 13 height 8
type input "**"
type input "********"
click at [298, 148] on input "text" at bounding box center [300, 147] width 13 height 8
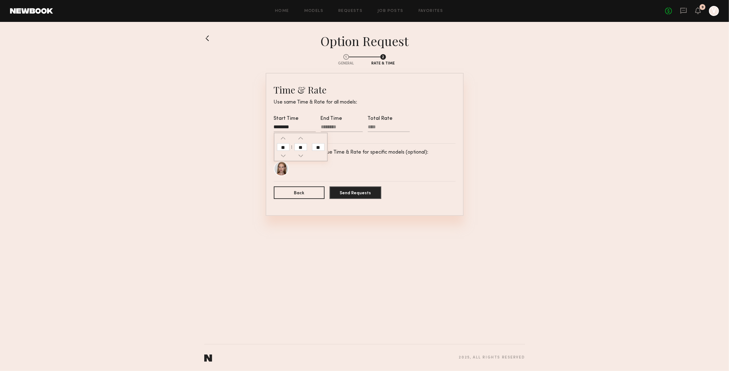
click at [328, 128] on div at bounding box center [342, 128] width 42 height 8
click at [328, 154] on button "button" at bounding box center [330, 155] width 5 height 5
type input "********"
type input "**"
click at [329, 156] on button "button" at bounding box center [330, 155] width 5 height 5
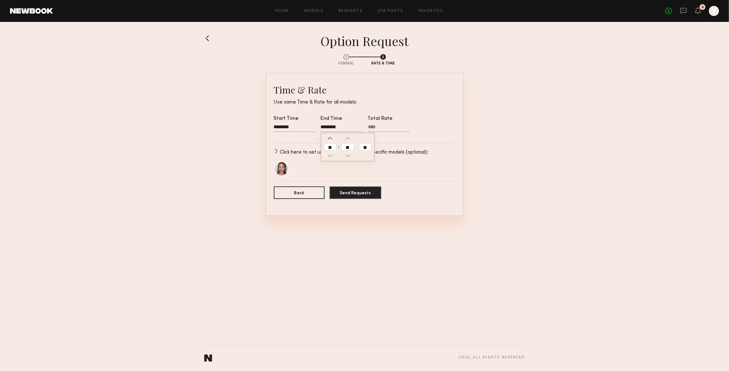
click at [329, 139] on button "button" at bounding box center [330, 138] width 5 height 5
type input "********"
type input "**"
click at [365, 149] on input "**" at bounding box center [365, 147] width 13 height 8
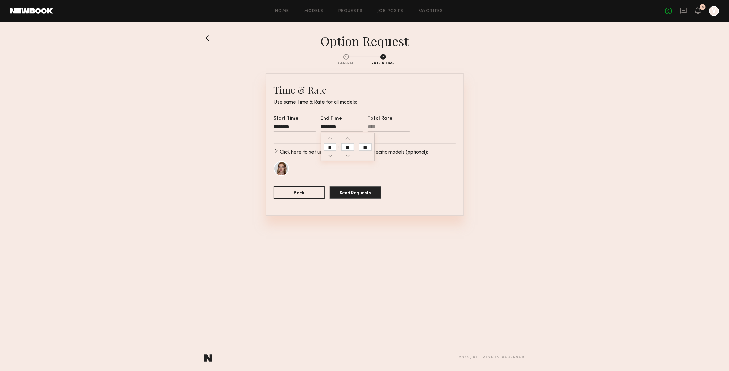
type input "********"
type input "**"
click at [352, 195] on button "Send Requests" at bounding box center [355, 192] width 52 height 13
click at [378, 128] on input "Total Rate Required" at bounding box center [389, 128] width 42 height 8
type input "****"
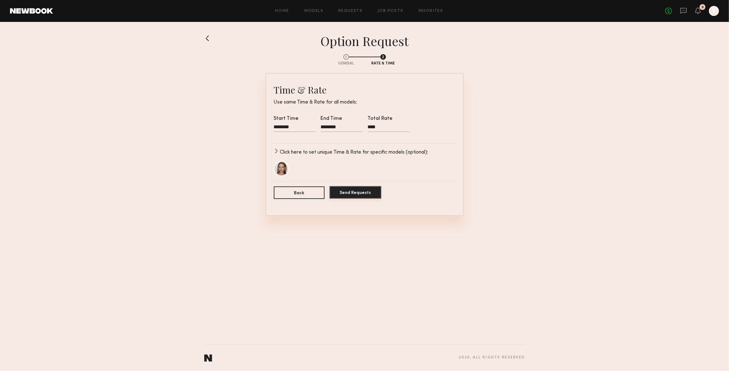
click at [366, 192] on button "Send Requests" at bounding box center [355, 192] width 52 height 13
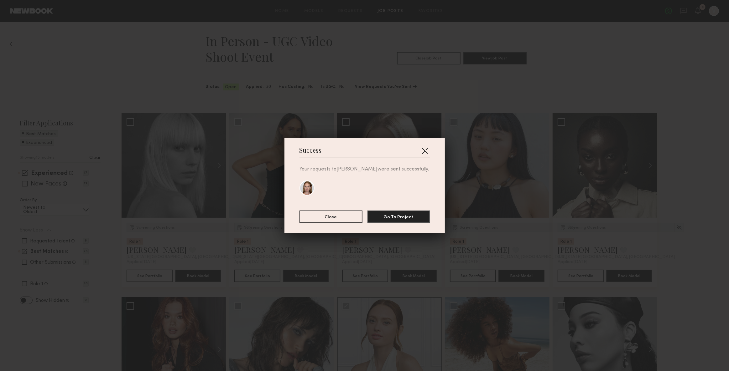
click at [425, 150] on button "button" at bounding box center [425, 151] width 10 height 10
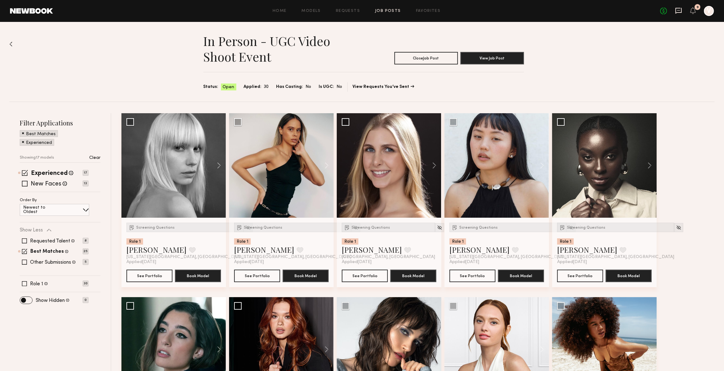
click at [678, 10] on icon at bounding box center [679, 10] width 3 height 1
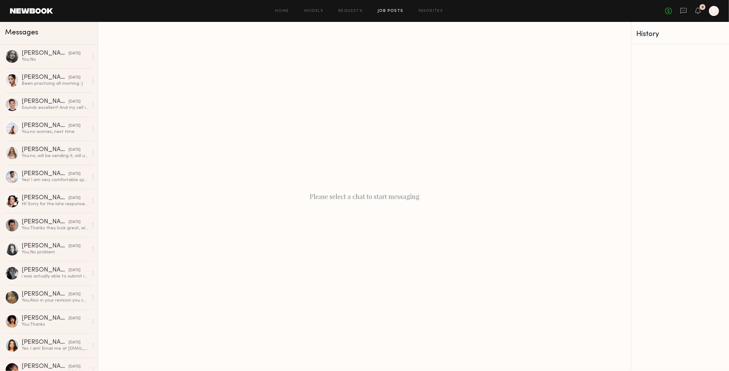
click at [392, 9] on link "Job Posts" at bounding box center [390, 11] width 26 height 4
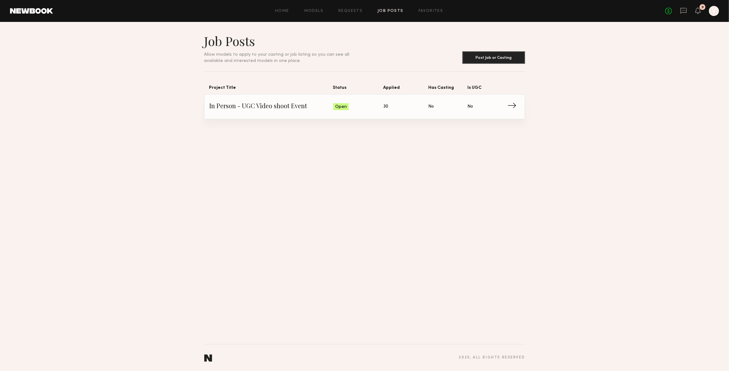
click at [282, 106] on span "In Person - UGC Video shoot Event" at bounding box center [272, 106] width 124 height 9
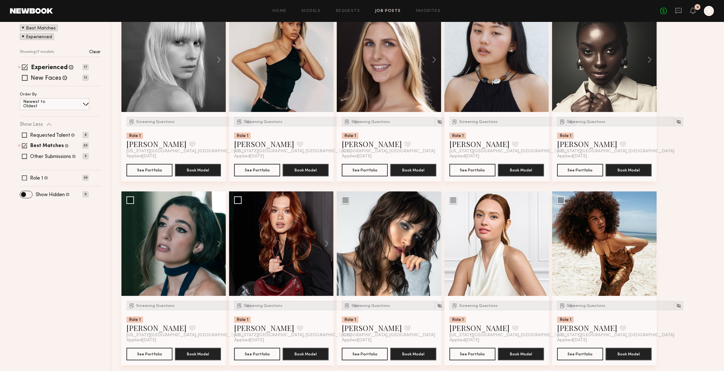
scroll to position [114, 0]
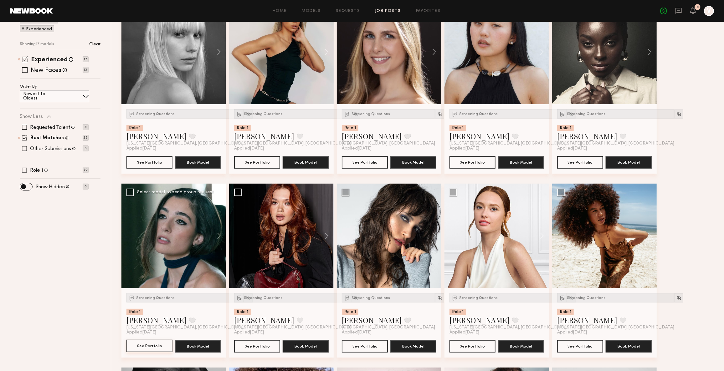
click at [147, 346] on button "See Portfolio" at bounding box center [150, 346] width 46 height 13
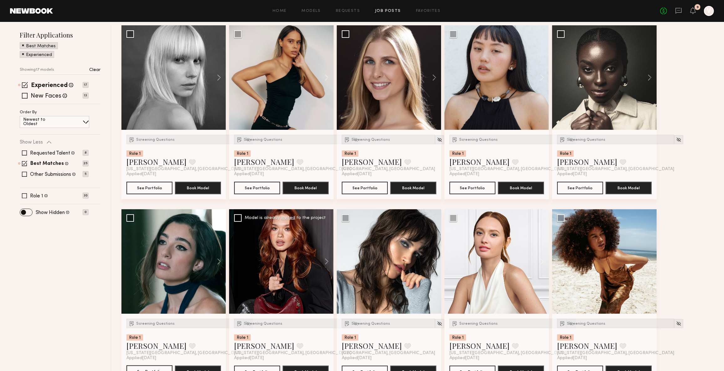
scroll to position [57, 0]
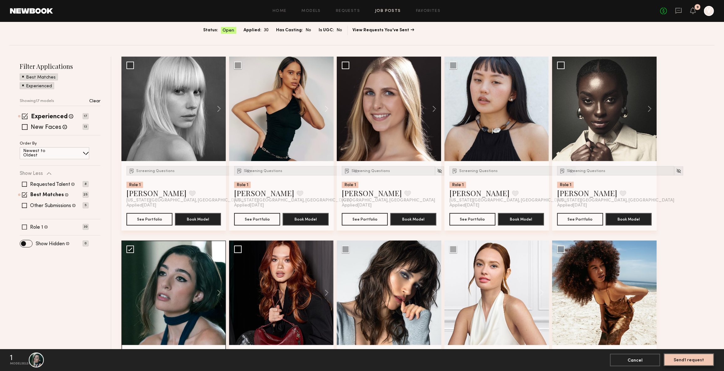
click at [695, 360] on button "Send 1 request" at bounding box center [689, 360] width 50 height 13
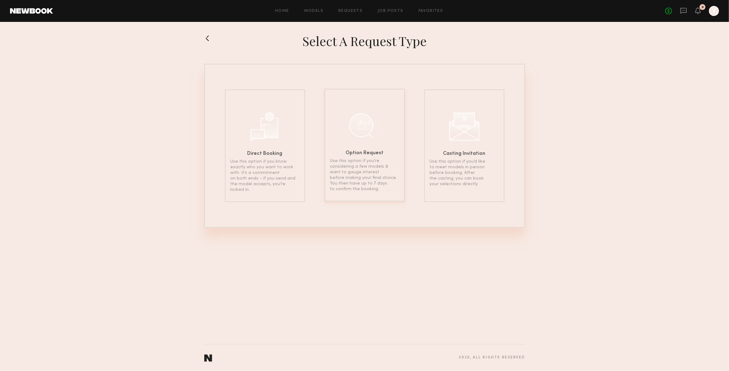
click at [333, 153] on div "Option Request Use this option if you’re considering a few models & want to gau…" at bounding box center [364, 145] width 80 height 113
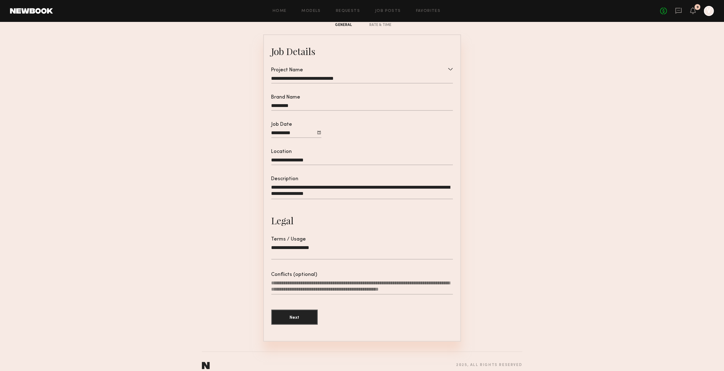
scroll to position [52, 0]
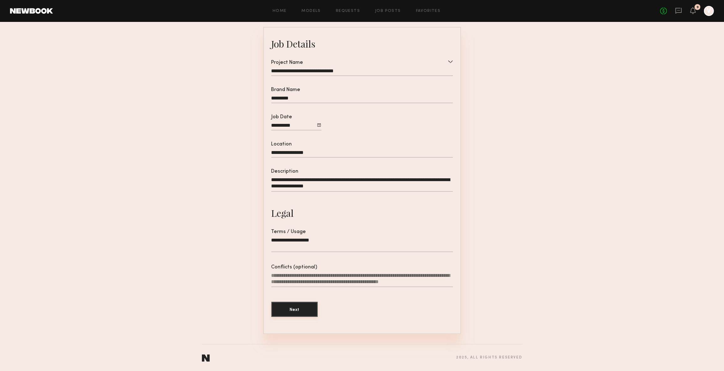
click at [302, 308] on button "Next" at bounding box center [295, 309] width 46 height 15
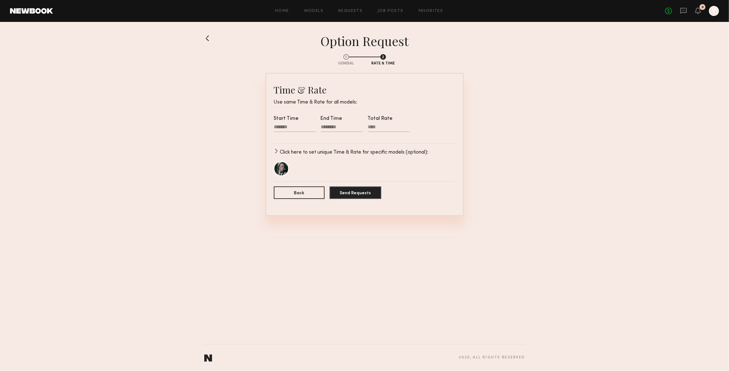
click at [287, 127] on div at bounding box center [295, 128] width 42 height 8
click at [282, 146] on input "text" at bounding box center [283, 147] width 13 height 8
type input "**"
type input "********"
click at [302, 147] on input "text" at bounding box center [300, 147] width 13 height 8
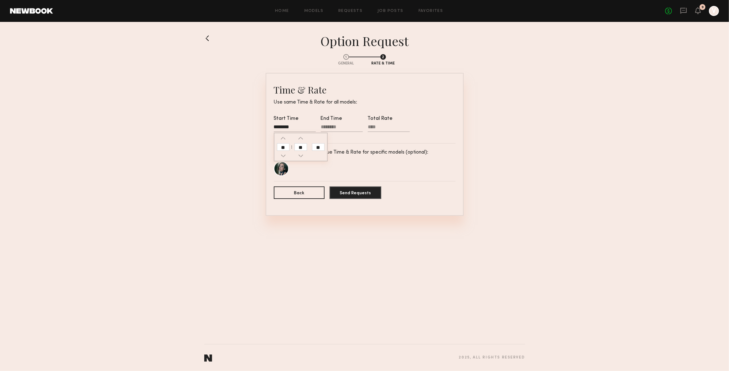
click at [329, 129] on div at bounding box center [342, 128] width 42 height 8
click at [328, 150] on input "text" at bounding box center [330, 147] width 13 height 8
type input "**"
click at [347, 148] on input "text" at bounding box center [347, 147] width 13 height 8
click at [365, 149] on input "**" at bounding box center [365, 147] width 13 height 8
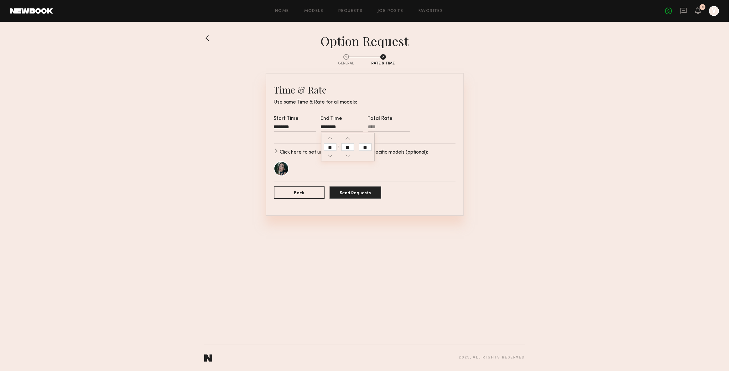
type input "********"
type input "**"
drag, startPoint x: 357, startPoint y: 195, endPoint x: 359, endPoint y: 201, distance: 6.5
click at [357, 195] on button "Send Requests" at bounding box center [355, 192] width 52 height 13
click at [381, 125] on input "Total Rate Required" at bounding box center [389, 128] width 42 height 8
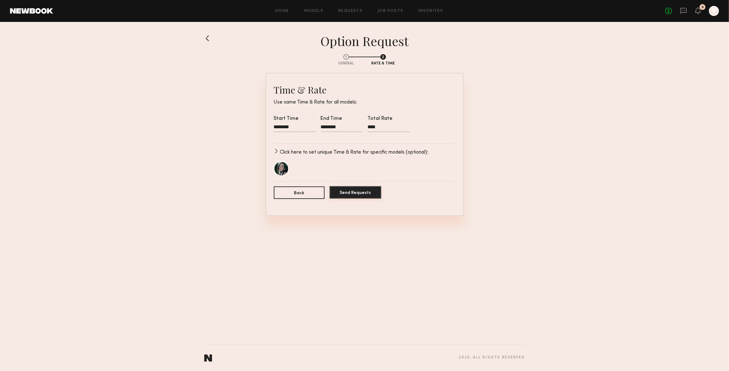
type input "****"
click at [344, 192] on button "Send Requests" at bounding box center [355, 192] width 52 height 13
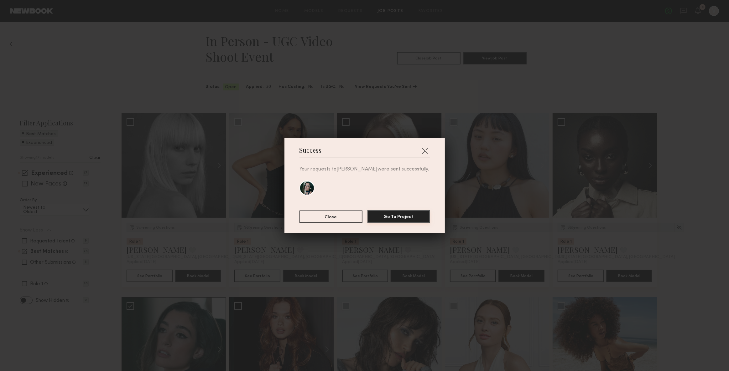
click at [392, 215] on button "Go To Project" at bounding box center [398, 216] width 62 height 13
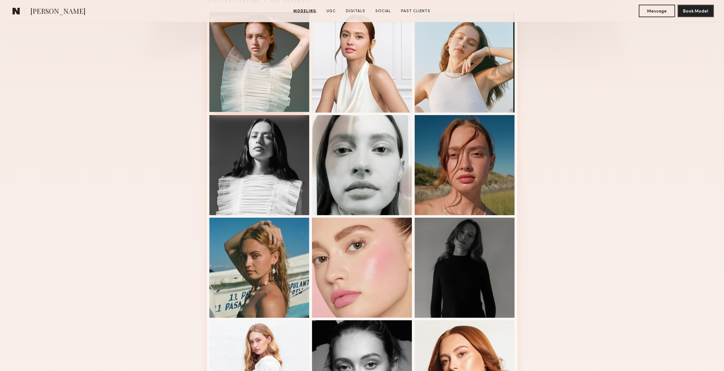
scroll to position [171, 0]
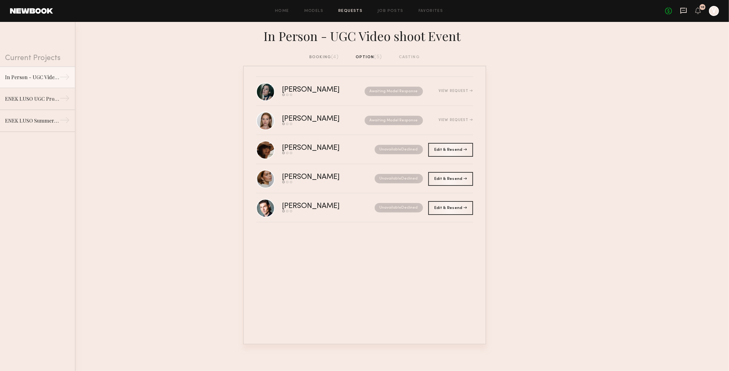
click at [681, 9] on icon at bounding box center [683, 10] width 7 height 7
click at [42, 79] on div "In Person - UGC Video shoot Event" at bounding box center [32, 77] width 54 height 8
click at [686, 9] on icon at bounding box center [683, 10] width 7 height 7
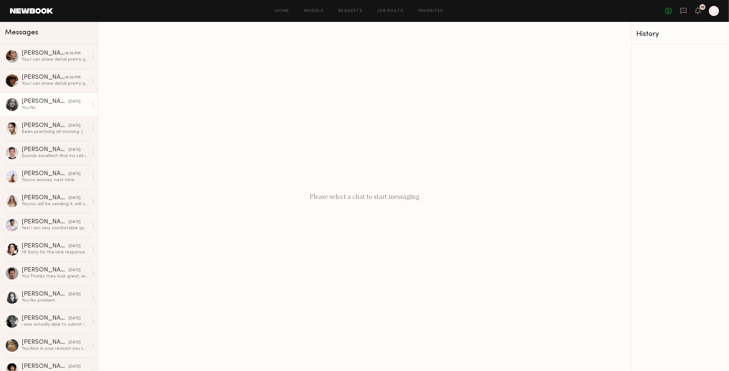
click at [36, 108] on div "You: No" at bounding box center [55, 108] width 67 height 6
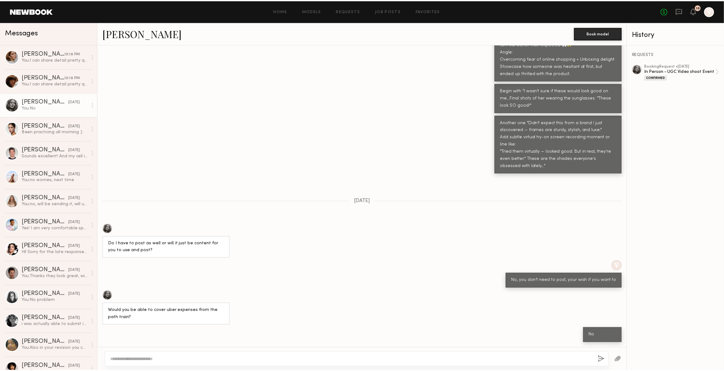
scroll to position [248, 0]
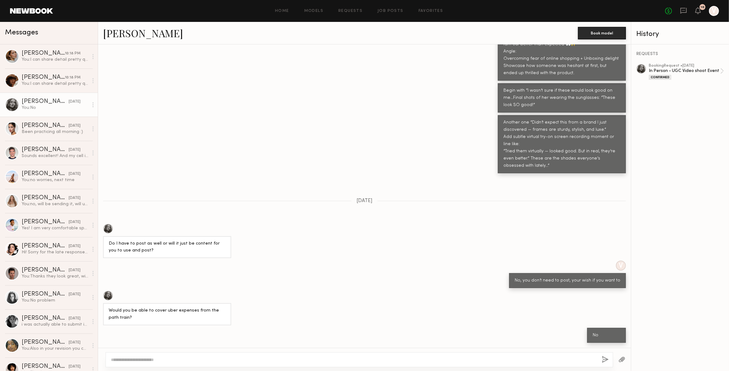
click at [184, 360] on textarea at bounding box center [354, 360] width 486 height 6
click at [398, 12] on link "Job Posts" at bounding box center [390, 11] width 26 height 4
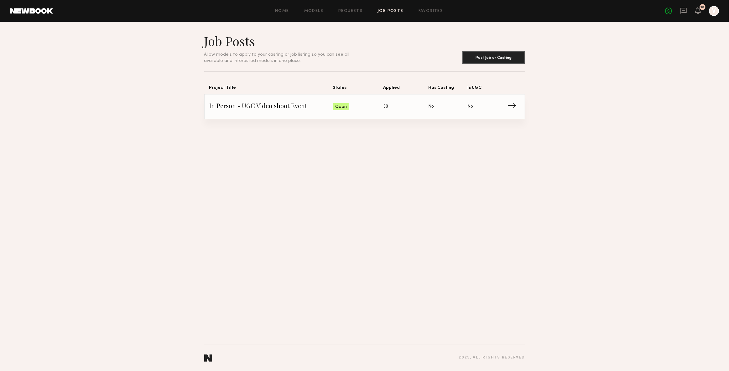
click at [242, 102] on span "In Person - UGC Video shoot Event" at bounding box center [272, 106] width 124 height 9
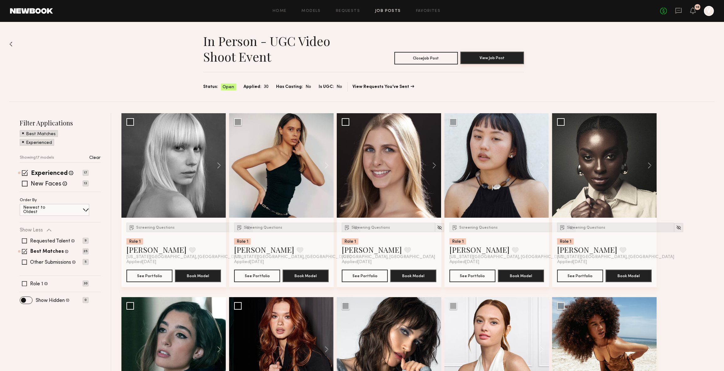
click at [481, 60] on button "View Job Post" at bounding box center [493, 58] width 64 height 13
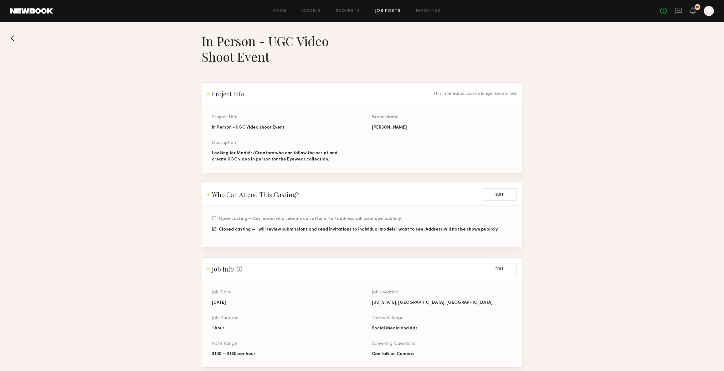
click at [18, 39] on button at bounding box center [15, 38] width 10 height 10
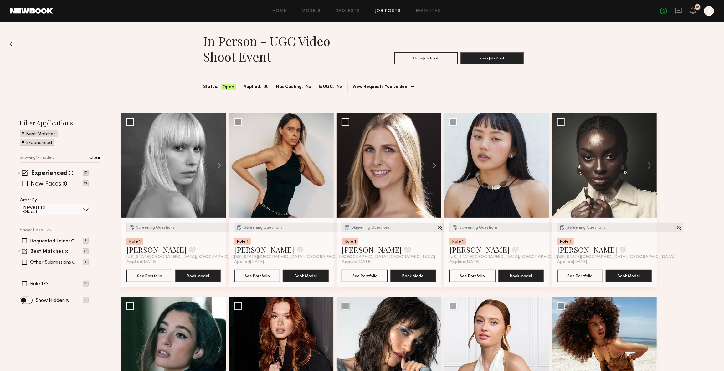
click at [344, 88] on section "Status: Open Applied: 30 Has Casting: No Is UGC: No View Requests You’ve Sent" at bounding box center [364, 86] width 321 height 9
click at [376, 84] on section "Status: Open Applied: 30 Has Casting: No Is UGC: No View Requests You’ve Sent" at bounding box center [364, 86] width 321 height 9
click at [373, 87] on link "View Requests You’ve Sent" at bounding box center [384, 87] width 62 height 4
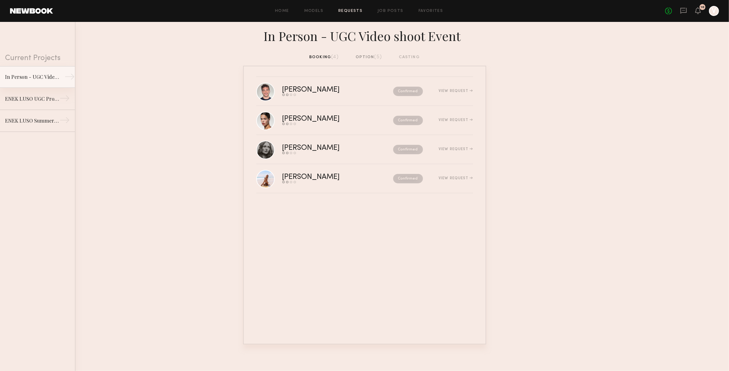
click at [31, 80] on div "In Person - UGC Video shoot Event" at bounding box center [32, 77] width 54 height 8
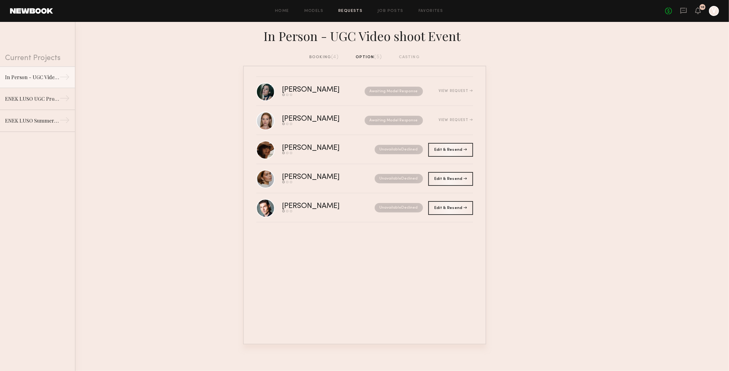
click at [348, 11] on link "Requests" at bounding box center [350, 11] width 24 height 4
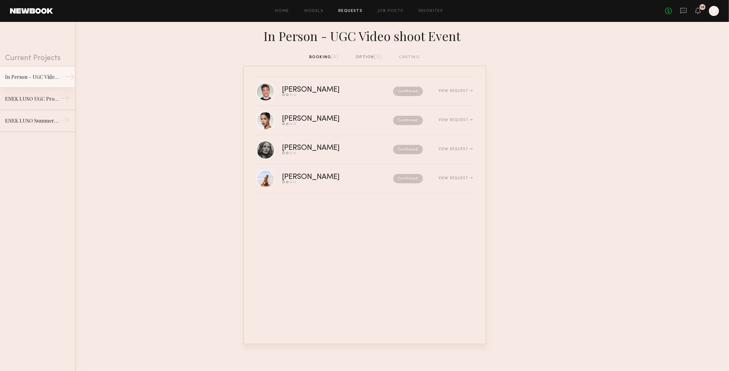
click at [27, 78] on div "In Person - UGC Video shoot Event" at bounding box center [32, 77] width 54 height 8
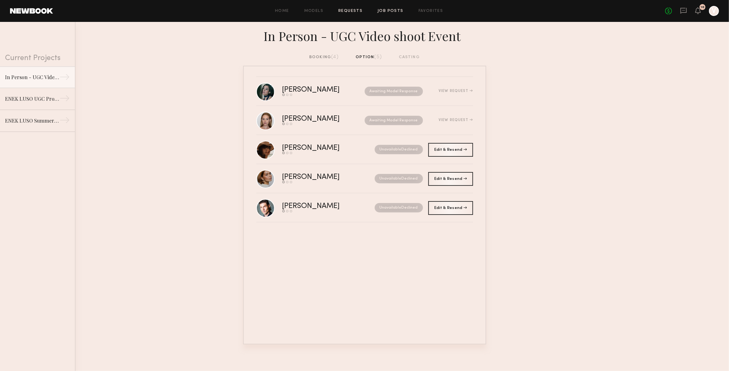
click at [385, 11] on link "Job Posts" at bounding box center [390, 11] width 26 height 4
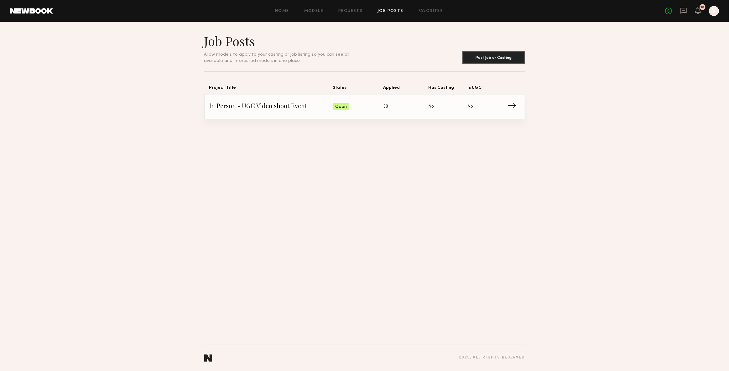
click at [268, 109] on span "In Person - UGC Video shoot Event" at bounding box center [272, 106] width 124 height 9
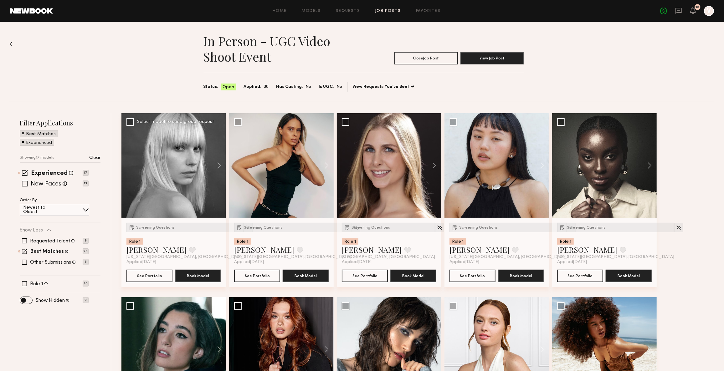
click at [192, 155] on div at bounding box center [174, 165] width 105 height 105
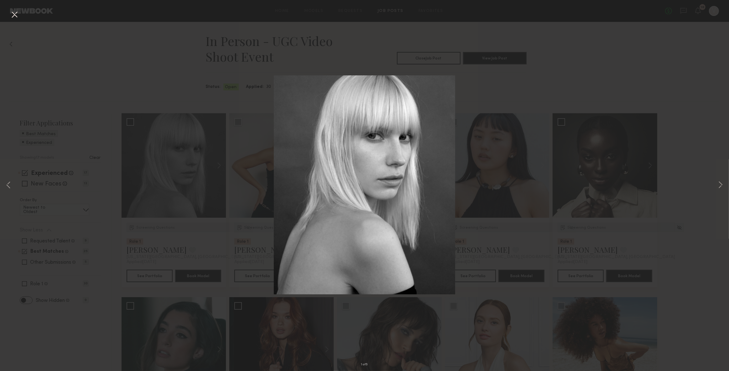
drag, startPoint x: 15, startPoint y: 15, endPoint x: 44, endPoint y: 101, distance: 90.9
click at [15, 15] on button at bounding box center [14, 14] width 10 height 11
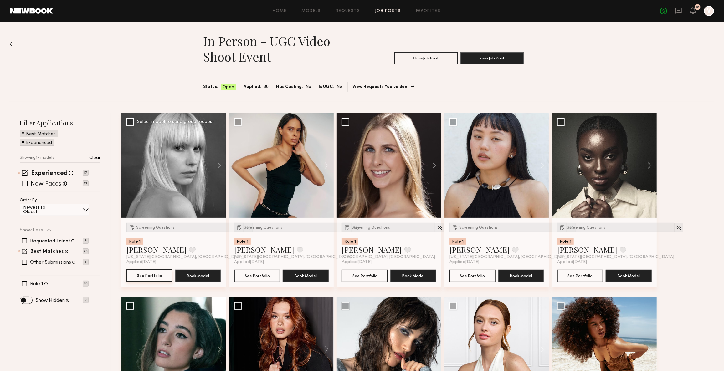
click at [152, 277] on button "See Portfolio" at bounding box center [150, 276] width 46 height 13
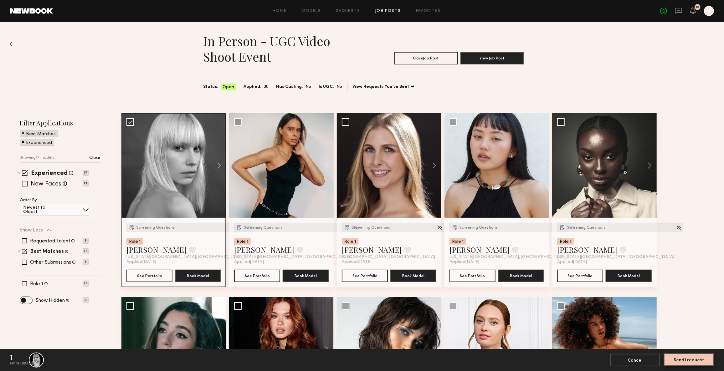
click at [693, 364] on button "Send 1 request" at bounding box center [689, 360] width 50 height 13
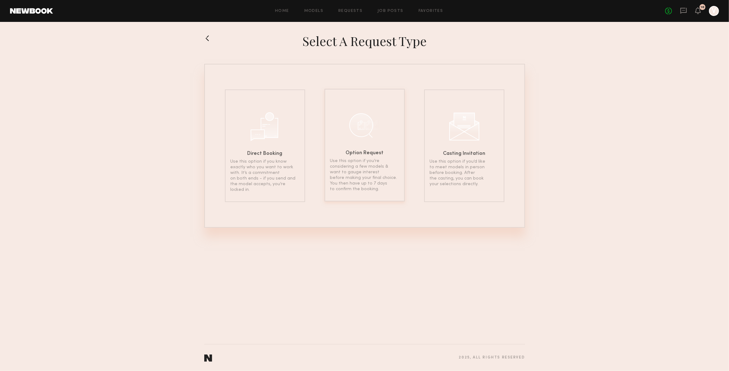
click at [387, 154] on div "Option Request Use this option if you’re considering a few models & want to gau…" at bounding box center [364, 145] width 80 height 113
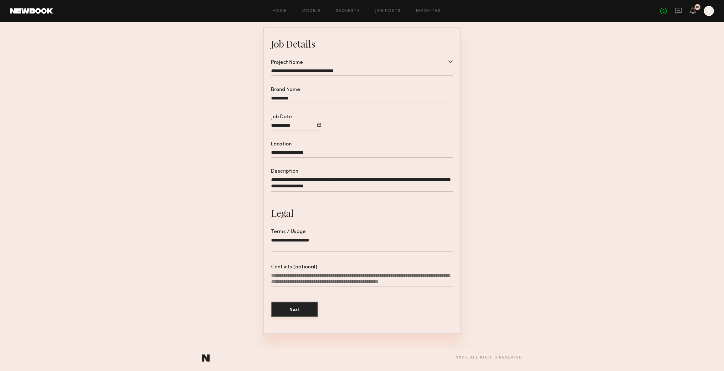
scroll to position [52, 0]
click at [308, 306] on button "Next" at bounding box center [295, 309] width 46 height 15
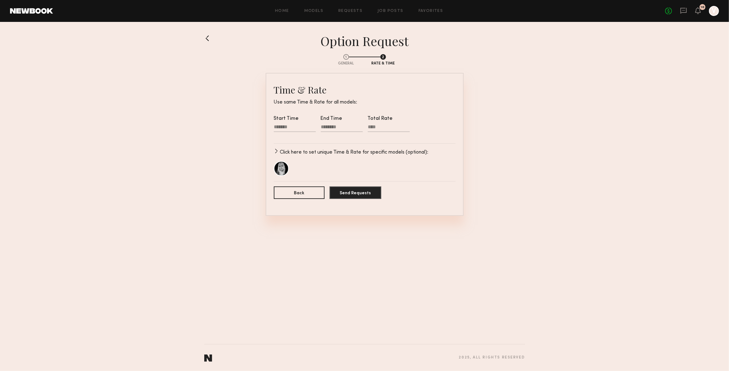
click at [288, 124] on div at bounding box center [295, 128] width 42 height 8
click at [286, 150] on input "text" at bounding box center [283, 147] width 13 height 8
type input "**"
type input "********"
click at [304, 147] on input "text" at bounding box center [300, 147] width 13 height 8
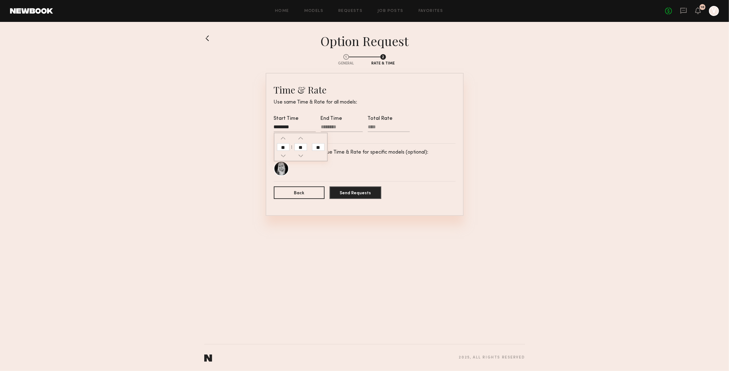
click at [327, 128] on div at bounding box center [342, 128] width 42 height 8
click at [331, 149] on input "text" at bounding box center [330, 147] width 13 height 8
type input "**"
click at [348, 149] on input "text" at bounding box center [347, 147] width 13 height 8
click at [368, 149] on input "**" at bounding box center [365, 147] width 13 height 8
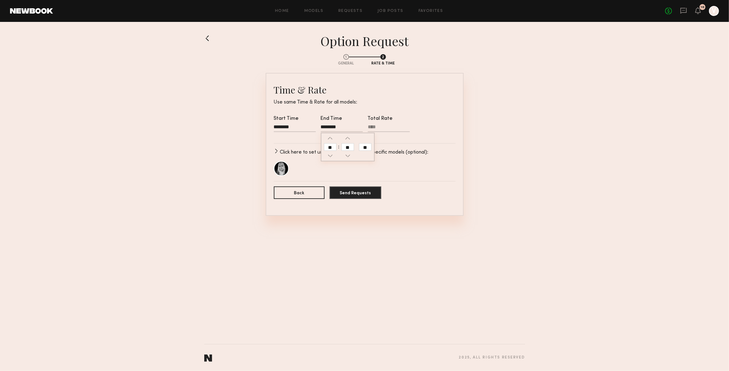
type input "********"
type input "**"
click at [400, 186] on form "Time & Rate Use same Time & Rate for all models: Start Time ******** End Time *…" at bounding box center [365, 145] width 182 height 122
click at [373, 193] on button "Send Requests" at bounding box center [355, 192] width 52 height 13
click at [381, 124] on input "Total Rate Required" at bounding box center [389, 128] width 42 height 8
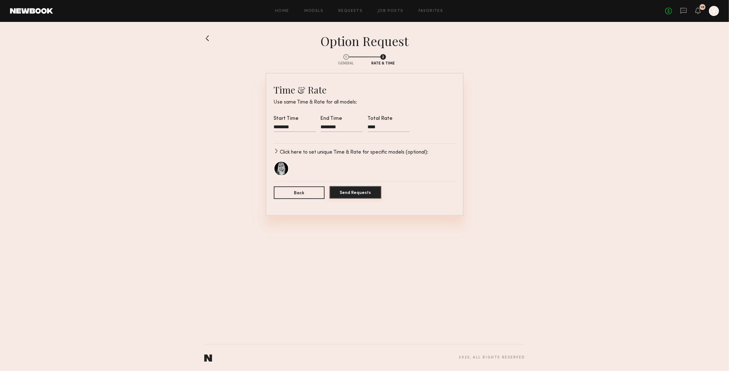
type input "****"
click at [357, 193] on button "Send Requests" at bounding box center [355, 192] width 52 height 13
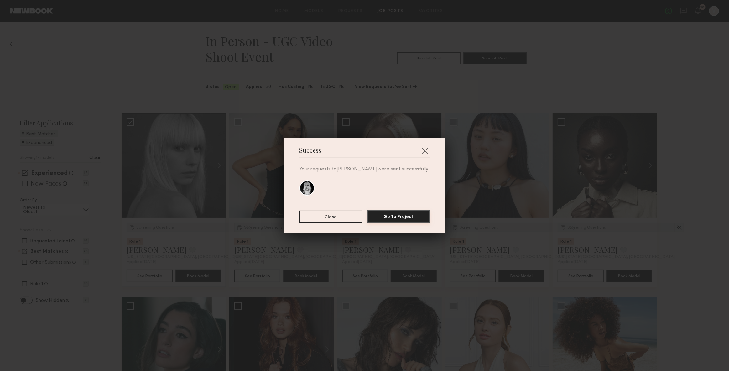
click at [417, 216] on button "Go To Project" at bounding box center [398, 216] width 62 height 13
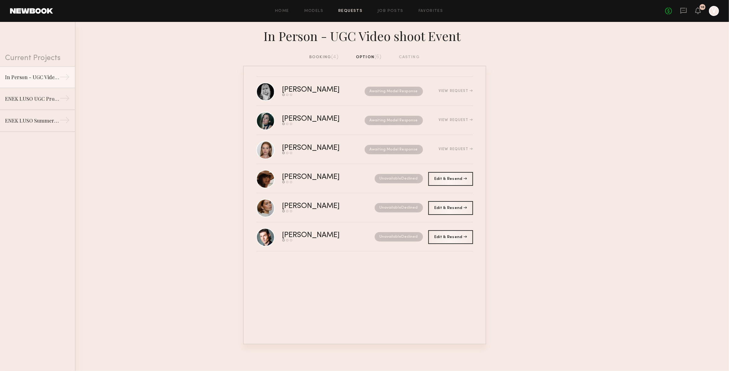
drag, startPoint x: 486, startPoint y: 84, endPoint x: 505, endPoint y: 93, distance: 21.7
click at [486, 84] on div "[PERSON_NAME] Send request Model response Book model Awaiting Model Response Vi…" at bounding box center [364, 205] width 243 height 279
click at [621, 87] on nb-requests-list-container "Anna E. Send request Model response Book model Awaiting Model Response View Req…" at bounding box center [364, 205] width 729 height 279
click at [163, 80] on nb-requests-list-container "Anna E. Send request Model response Book model Awaiting Model Response View Req…" at bounding box center [364, 205] width 729 height 279
